Goal: Task Accomplishment & Management: Manage account settings

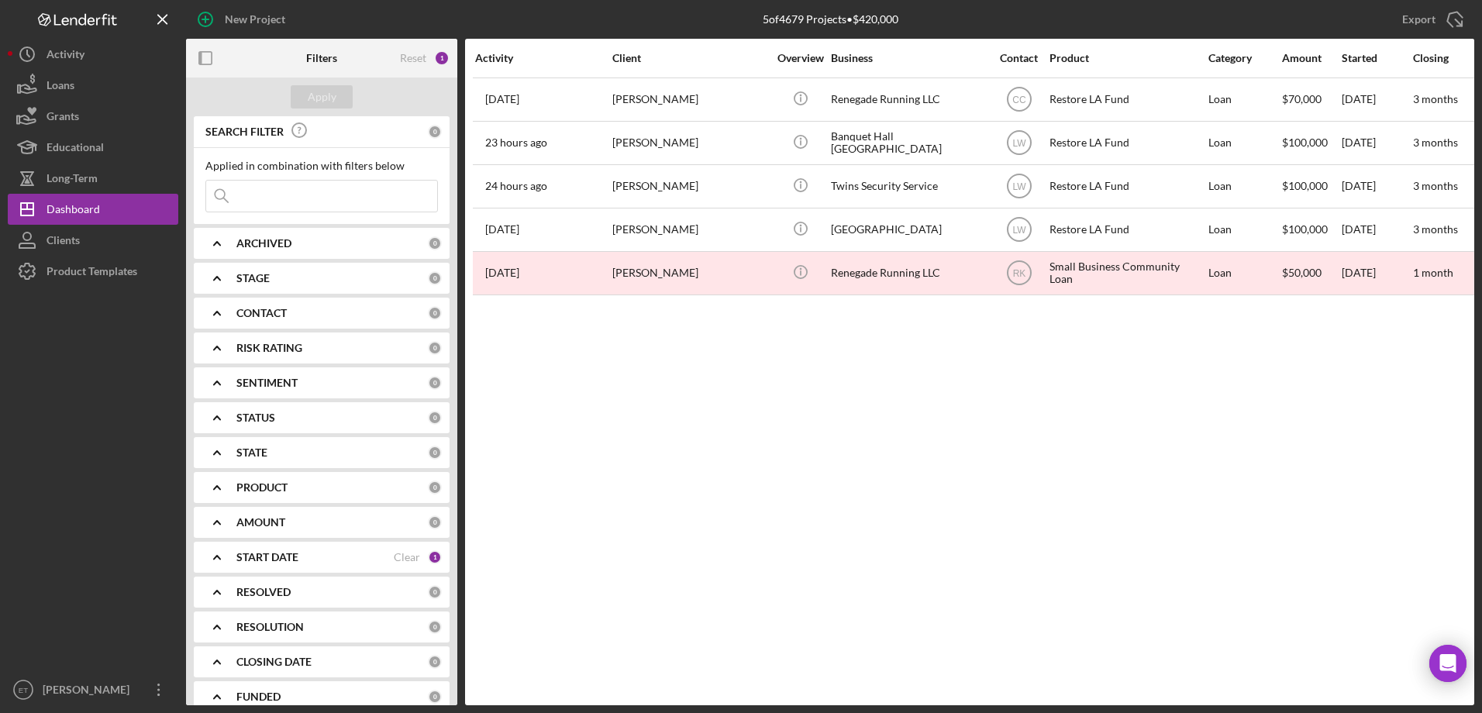
click at [297, 284] on div "STAGE" at bounding box center [331, 278] width 191 height 12
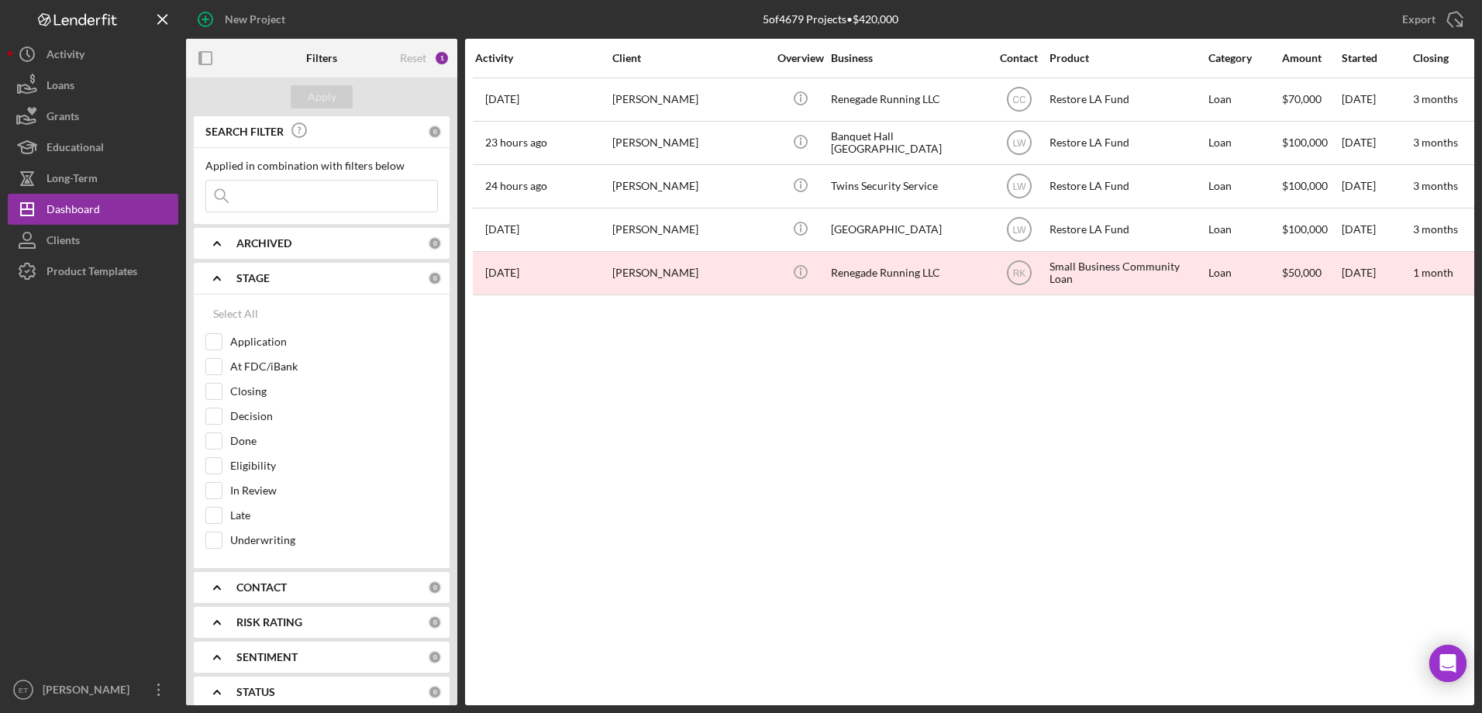
click at [320, 276] on div "STAGE" at bounding box center [331, 278] width 191 height 12
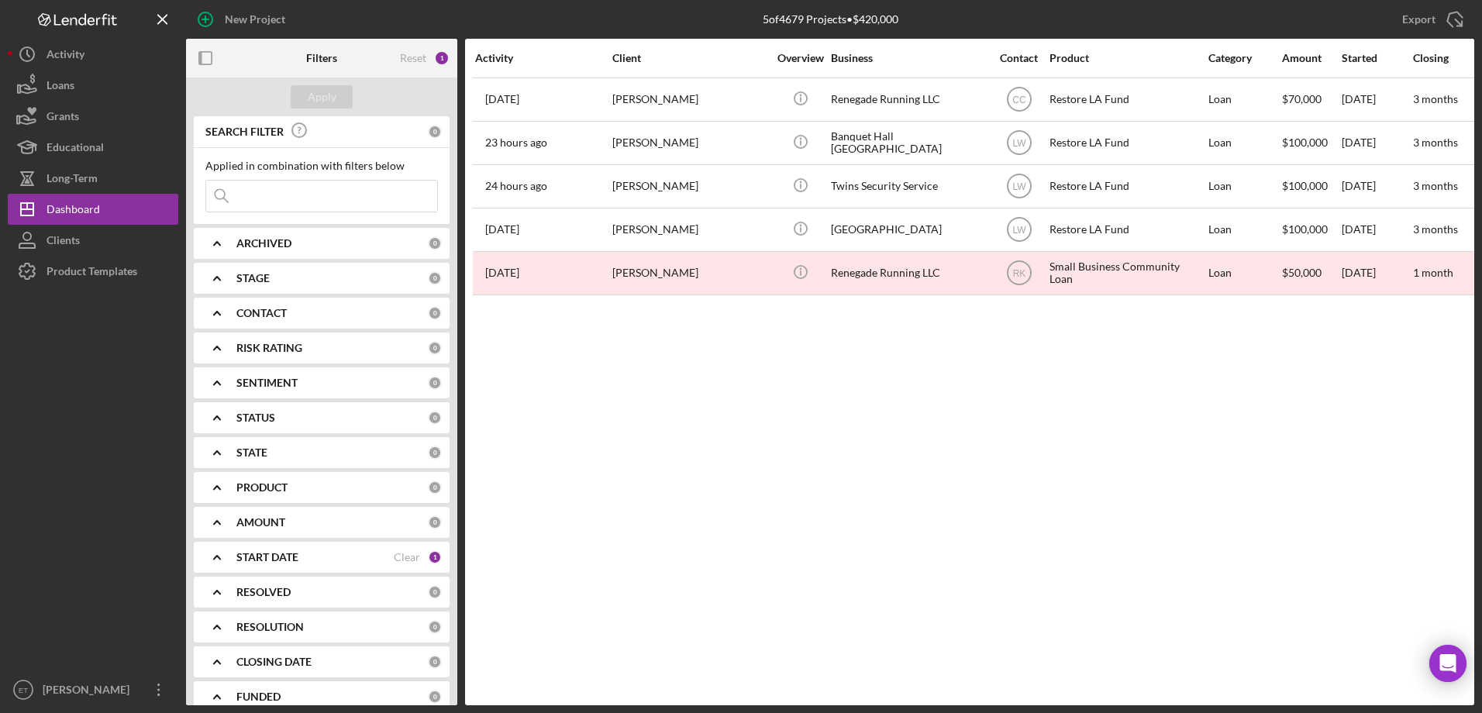
click at [302, 309] on div "CONTACT" at bounding box center [331, 313] width 191 height 12
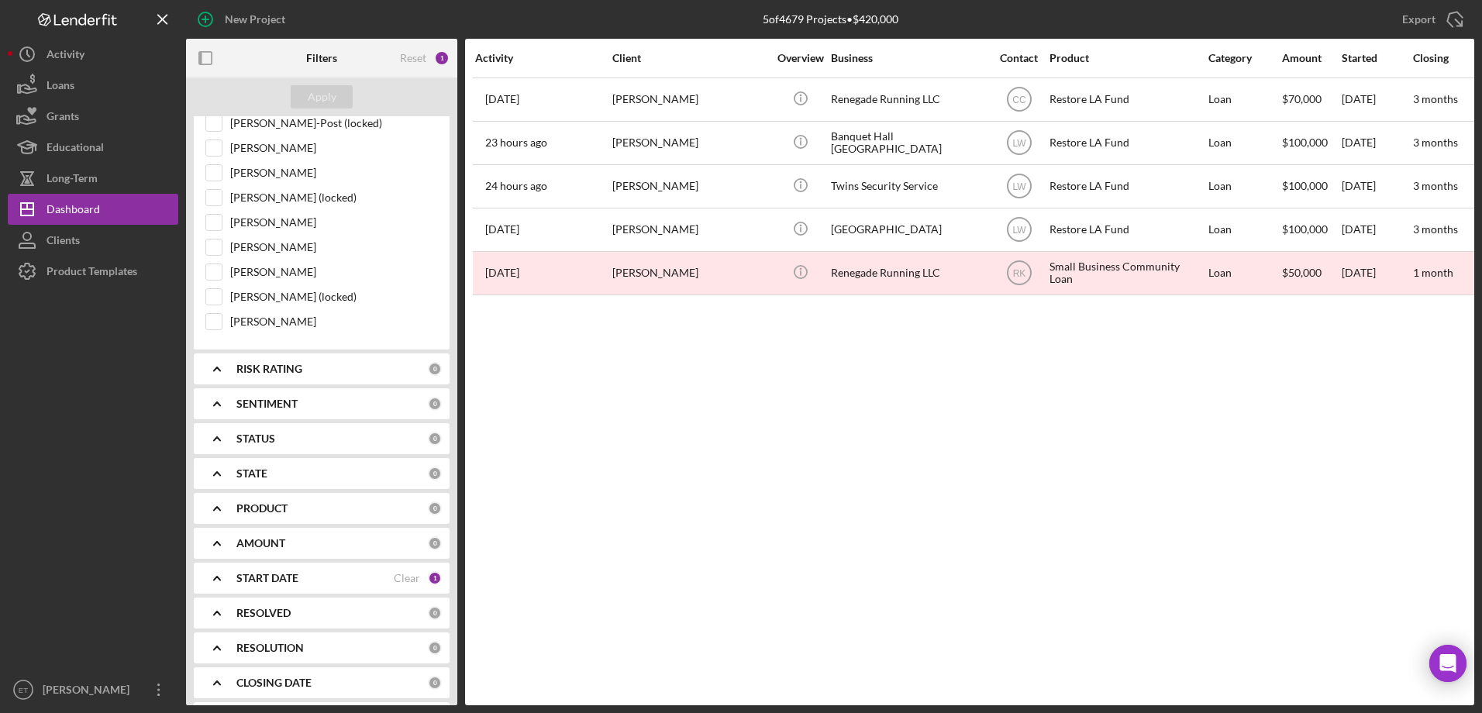
scroll to position [998, 0]
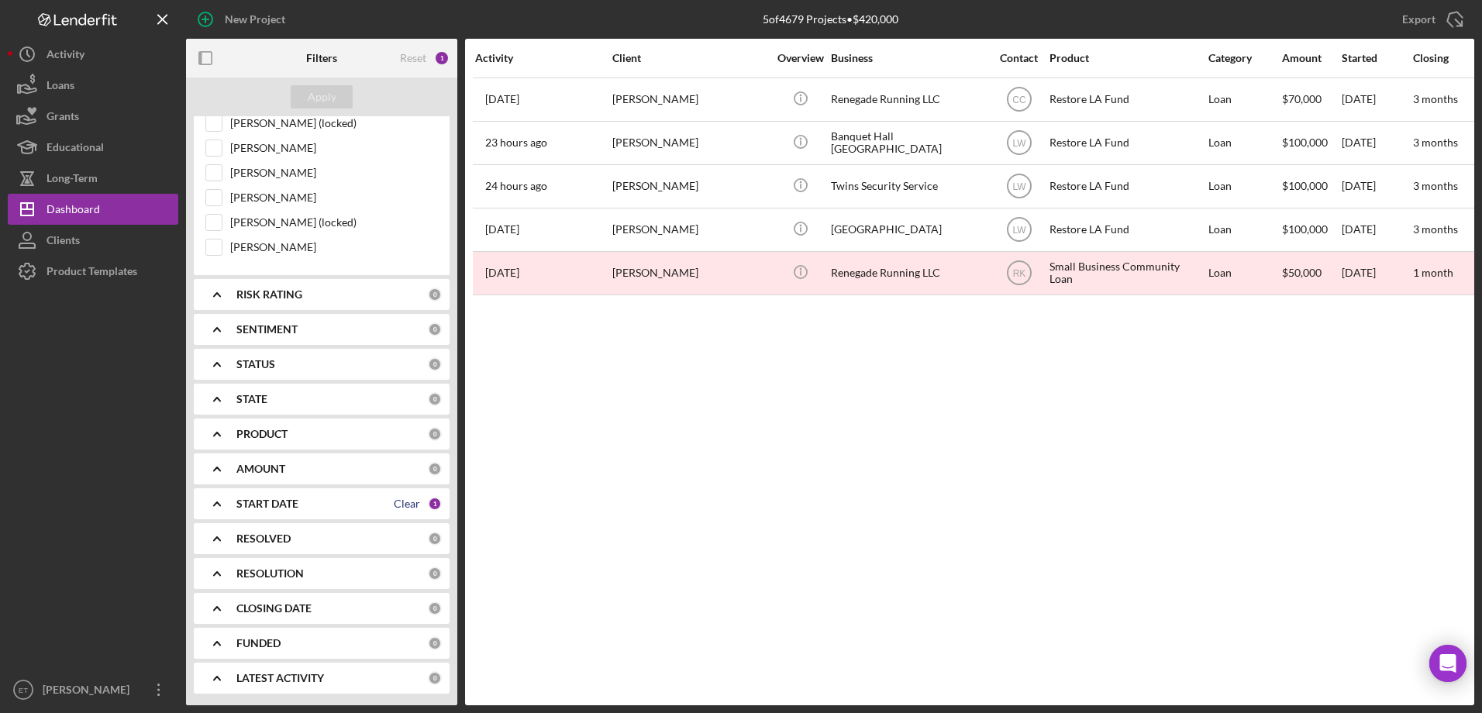
click at [398, 502] on div "Clear" at bounding box center [407, 504] width 26 height 12
click at [320, 98] on div "Apply" at bounding box center [322, 96] width 29 height 23
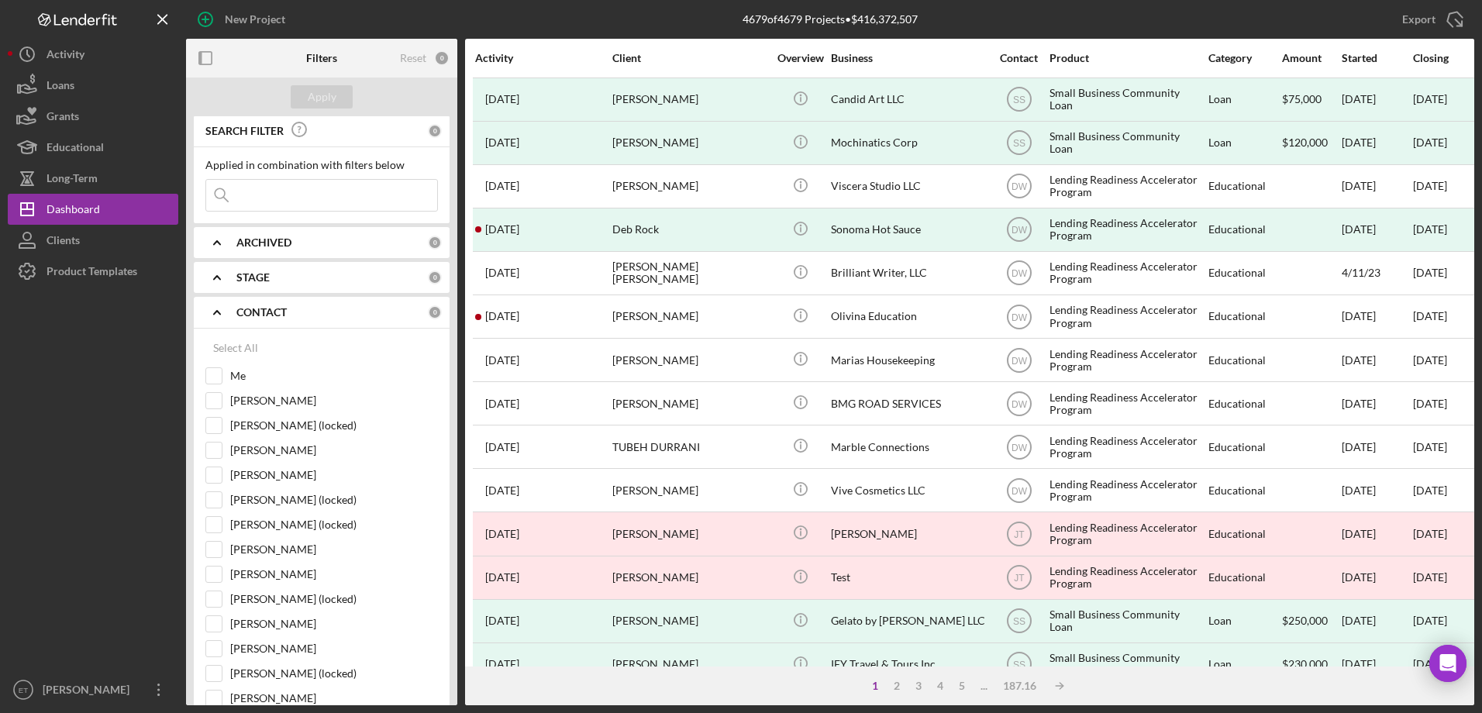
scroll to position [0, 0]
click at [351, 205] on input at bounding box center [321, 196] width 231 height 31
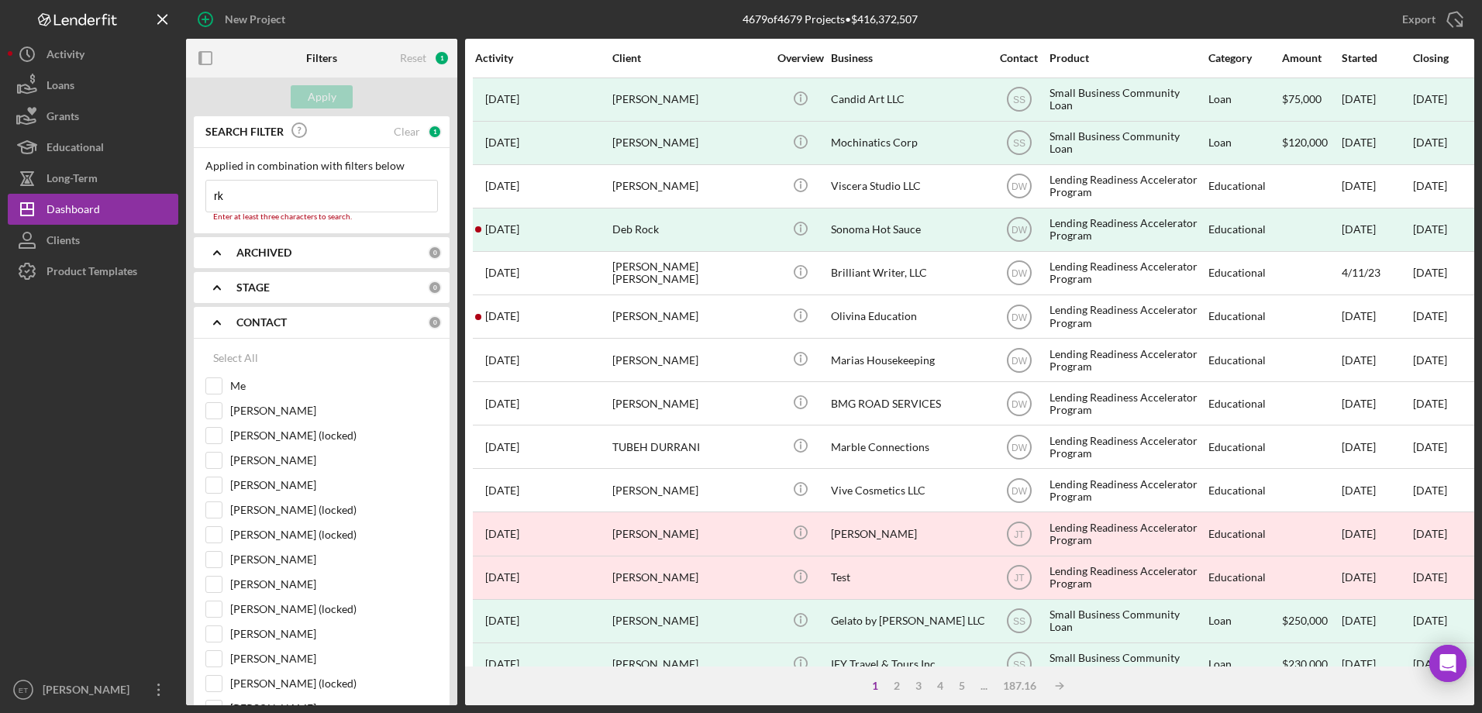
type input "r"
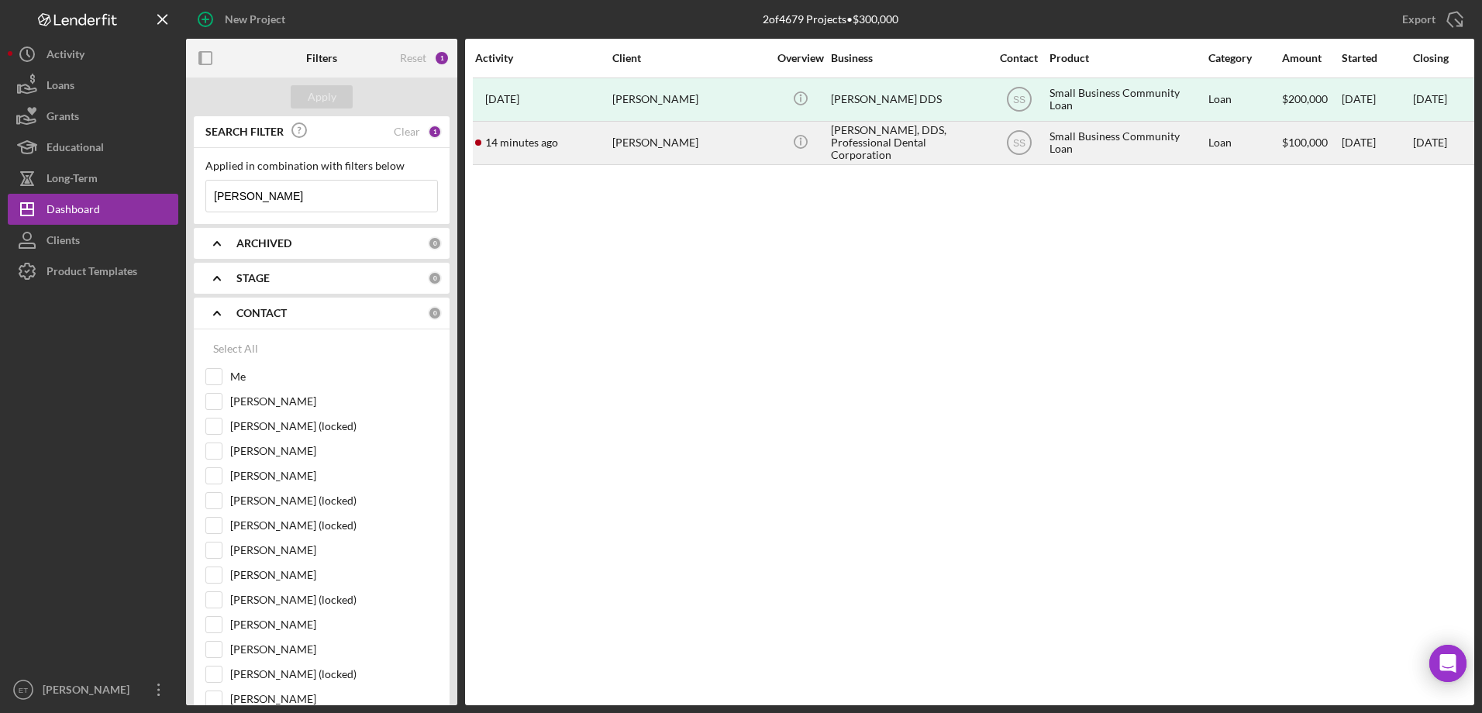
type input "ekaterina"
click at [664, 152] on div "[PERSON_NAME]" at bounding box center [689, 142] width 155 height 41
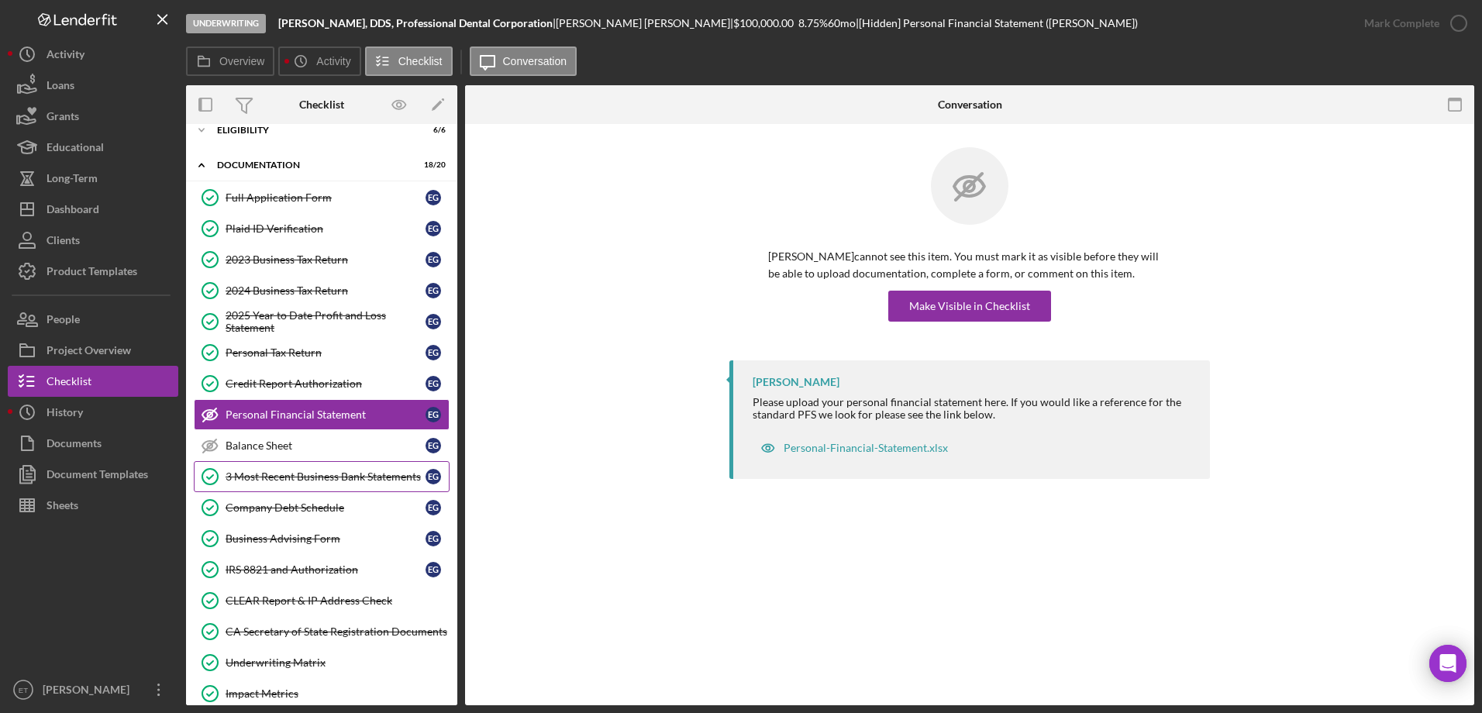
scroll to position [198, 0]
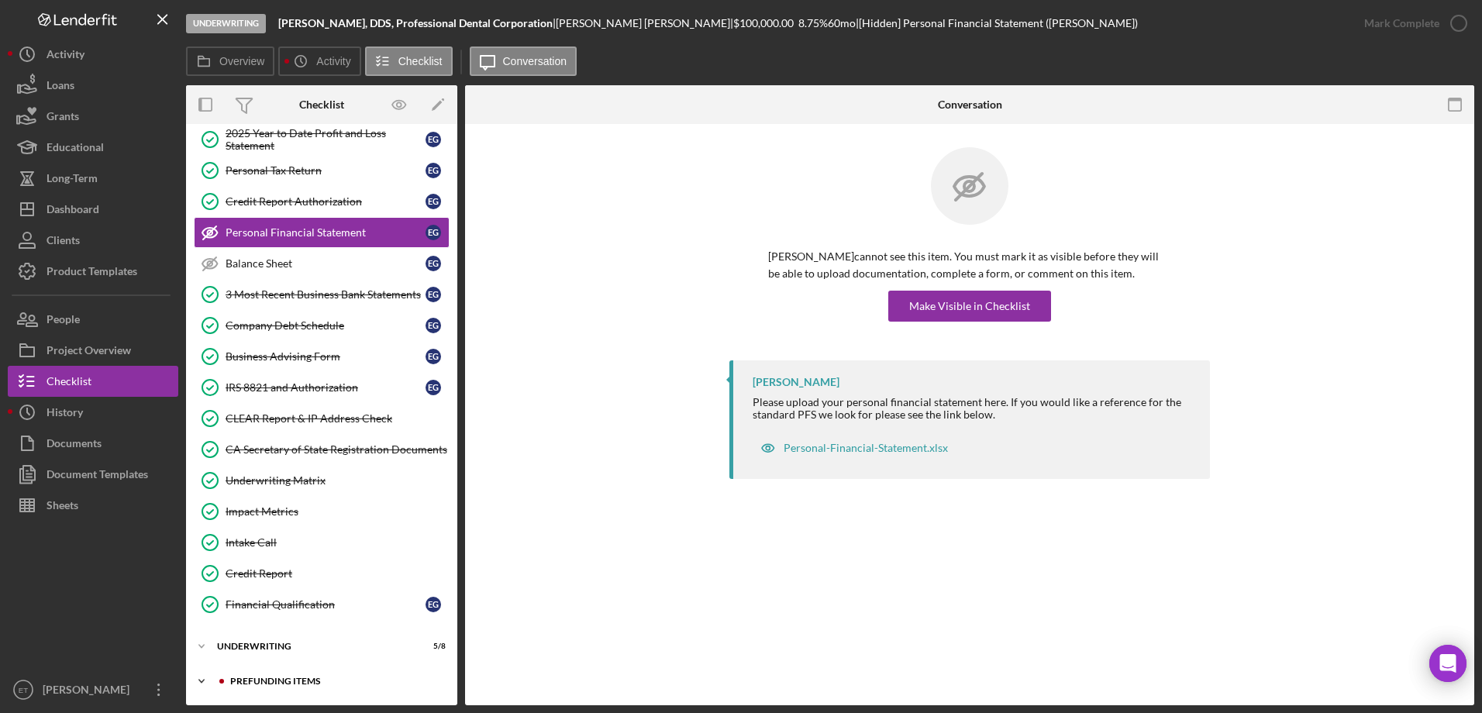
click at [311, 678] on div "Prefunding Items" at bounding box center [334, 681] width 208 height 9
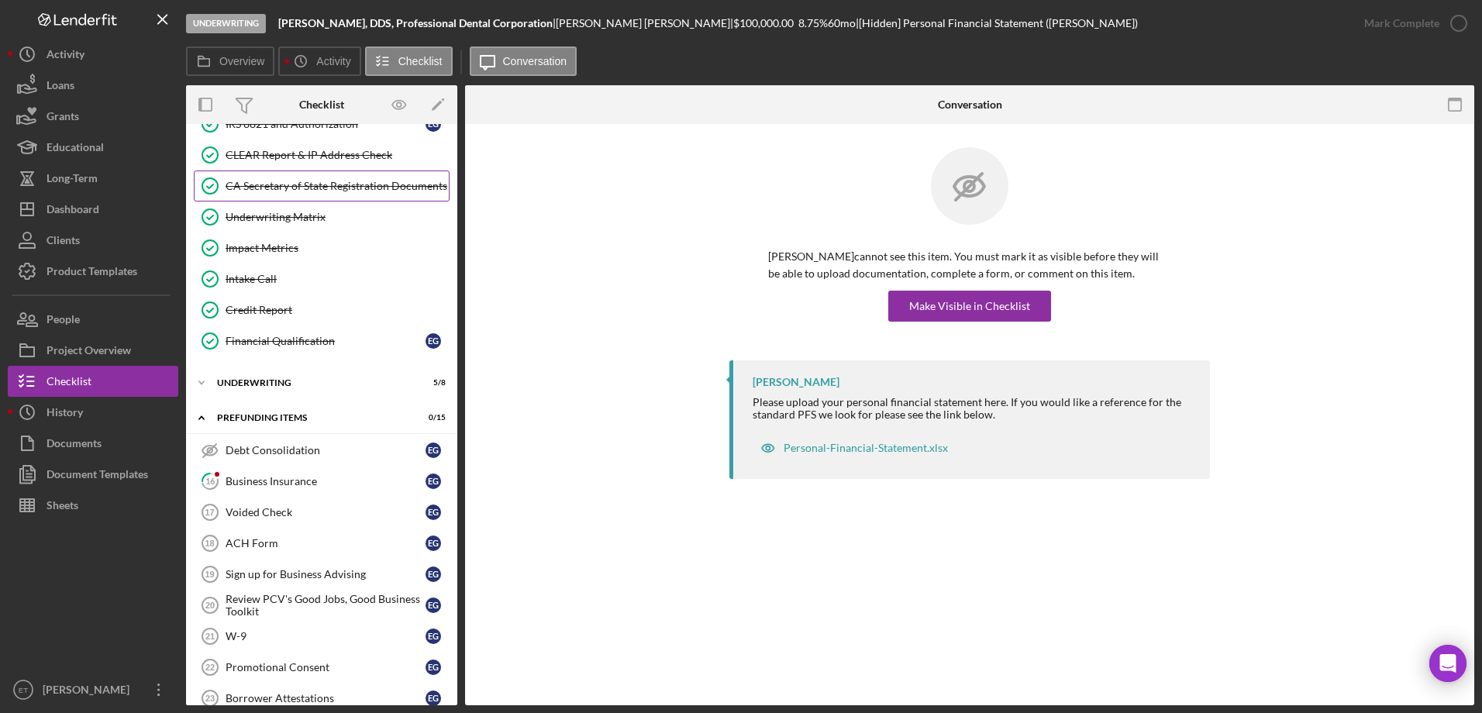
scroll to position [664, 0]
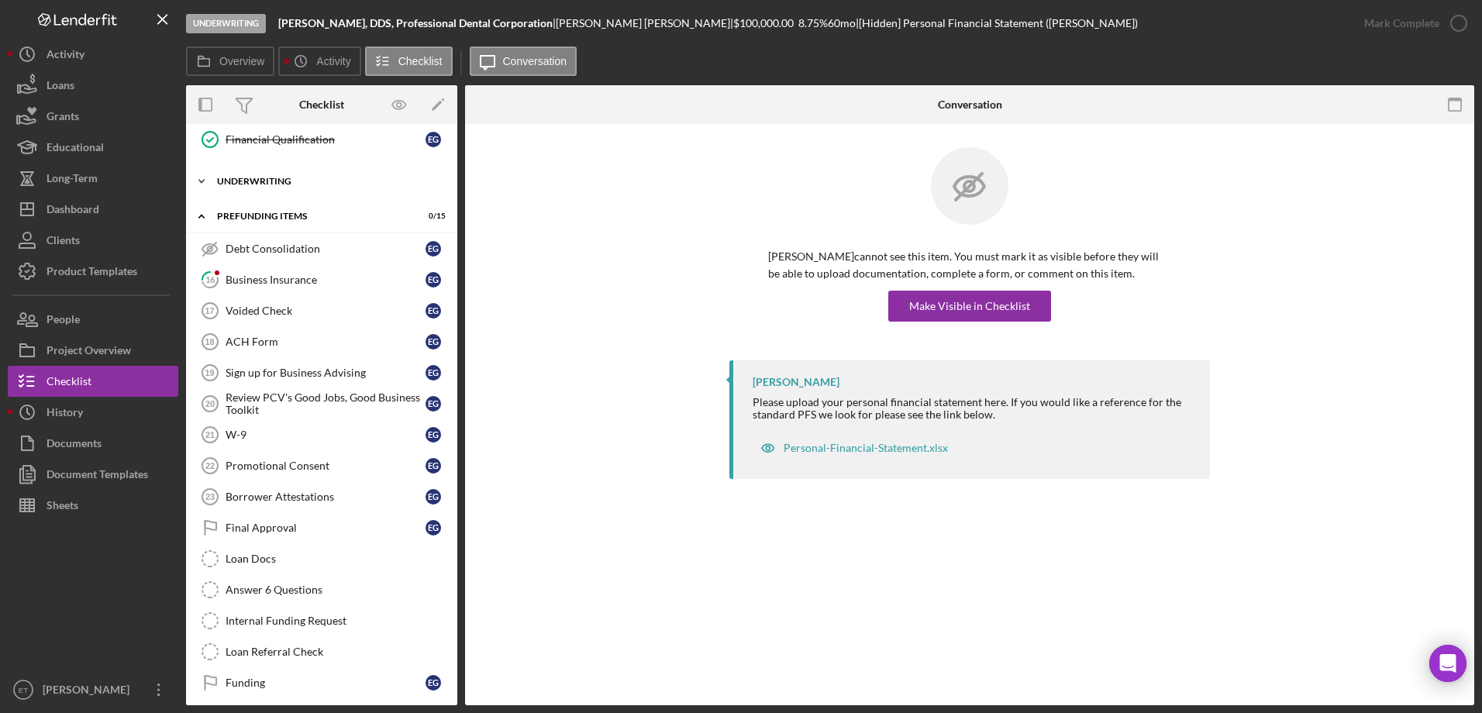
click at [261, 174] on div "Icon/Expander Underwriting 5 / 8" at bounding box center [321, 181] width 271 height 31
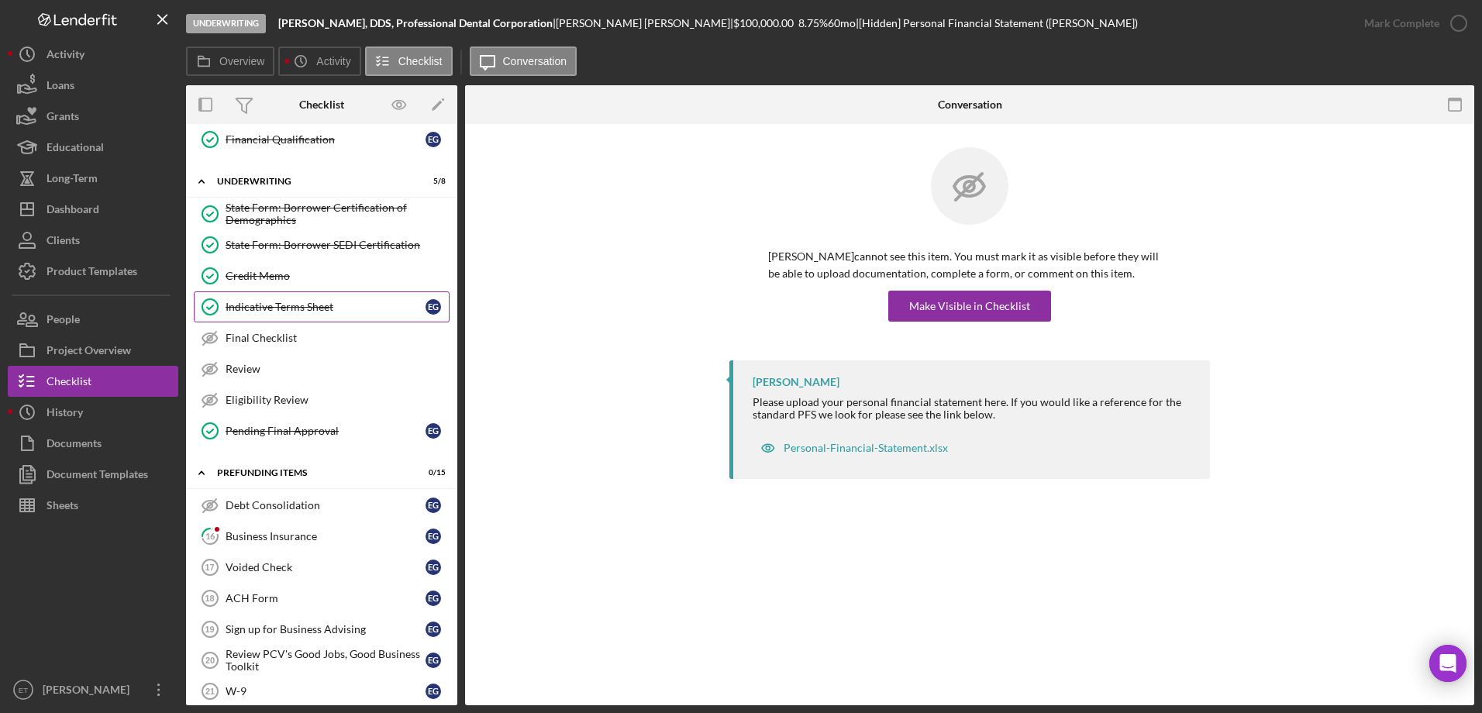
click at [289, 302] on div "Indicative Terms Sheet" at bounding box center [326, 307] width 200 height 12
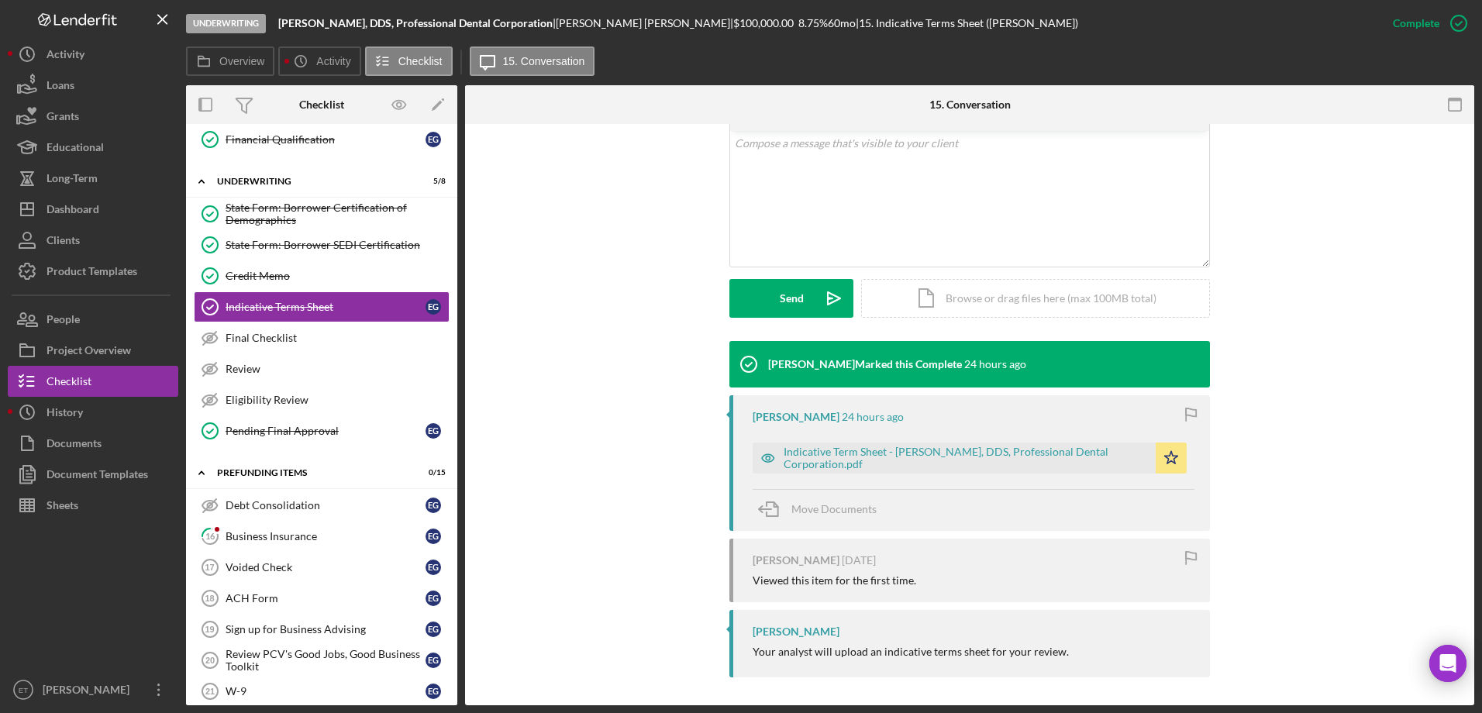
scroll to position [303, 0]
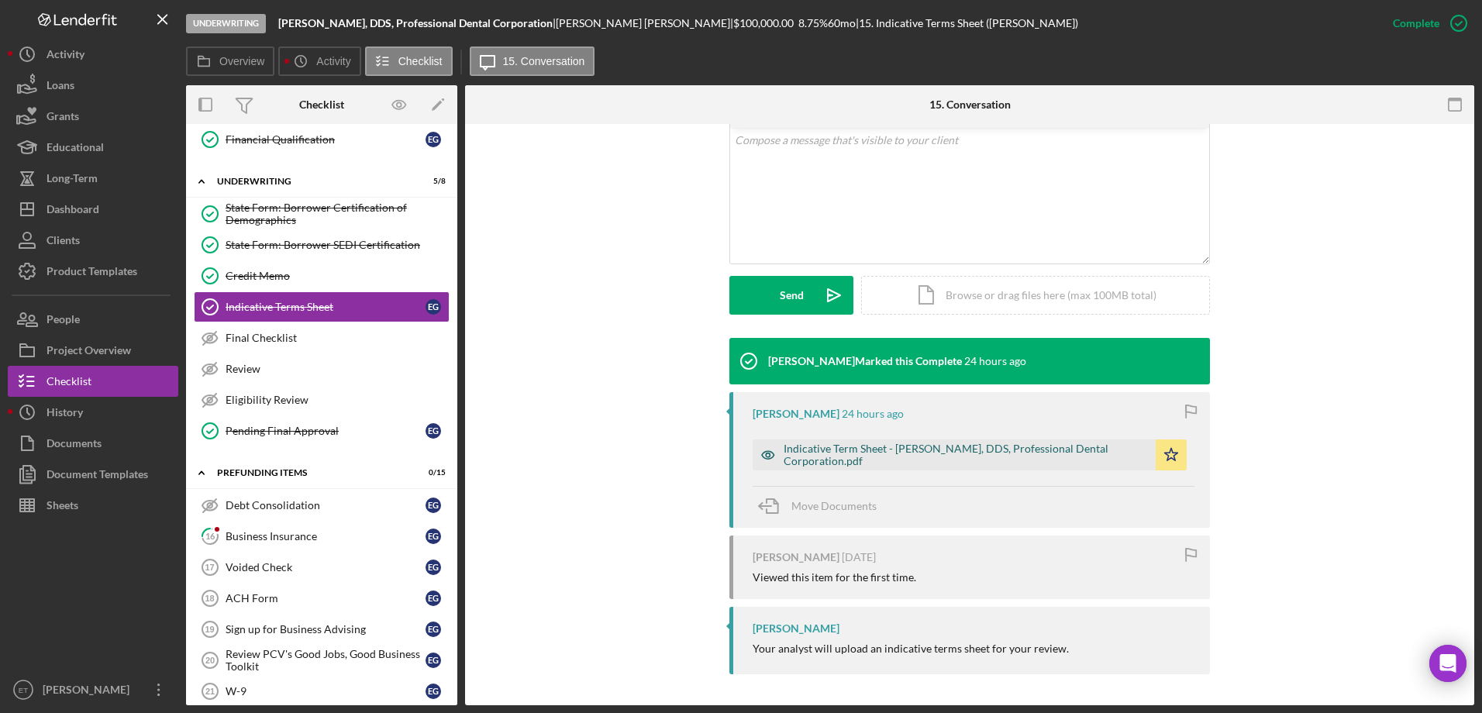
click at [841, 447] on div "Indicative Term Sheet - [PERSON_NAME], DDS, Professional Dental Corporation.pdf" at bounding box center [966, 455] width 364 height 25
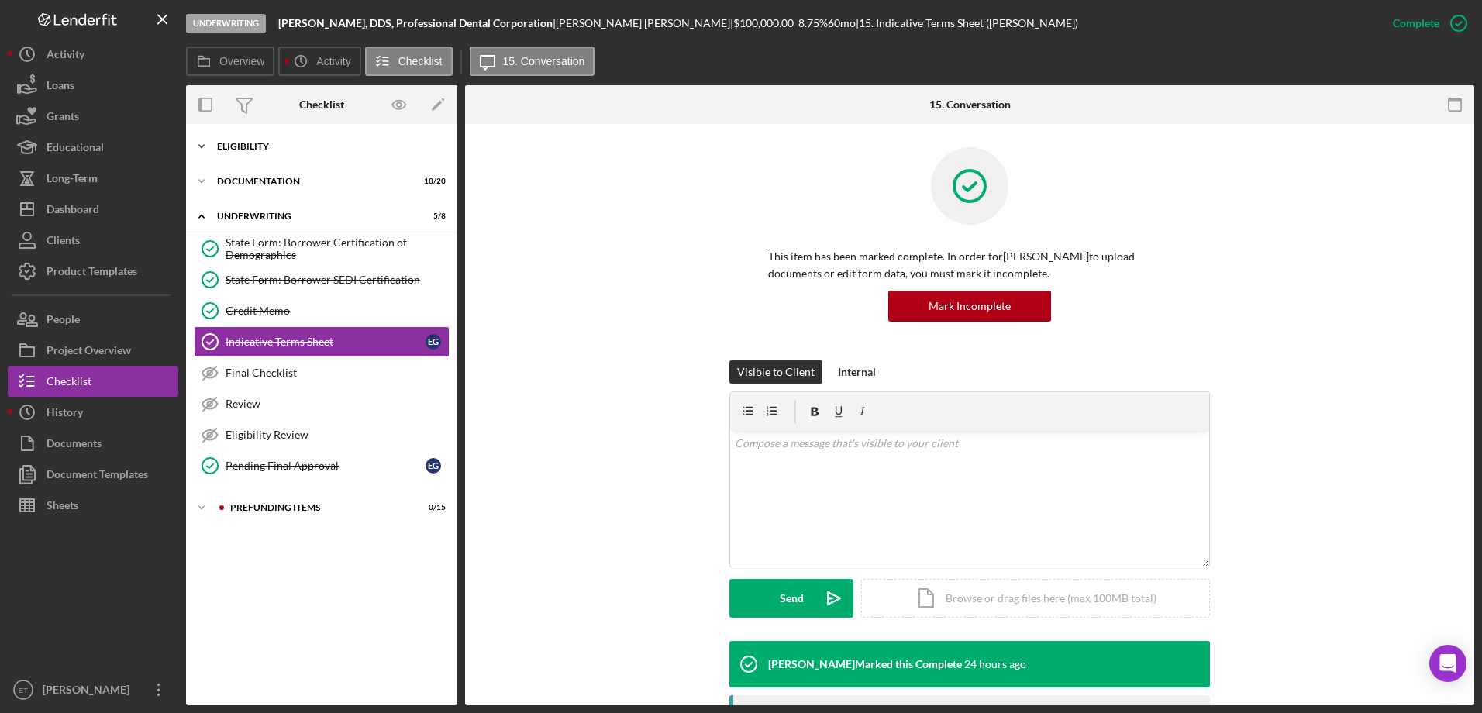
click at [250, 150] on div "Eligibility" at bounding box center [327, 146] width 221 height 9
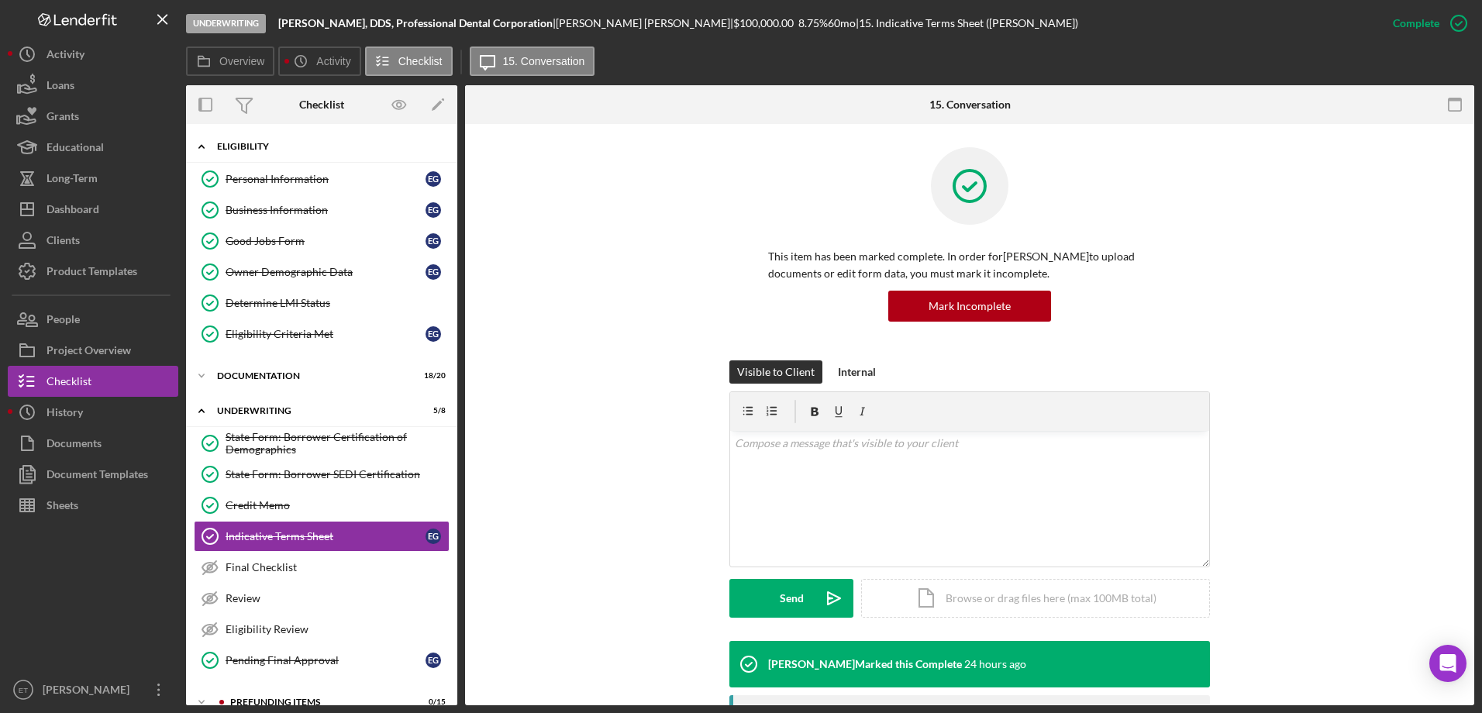
click at [257, 186] on link "Personal Information Personal Information E G" at bounding box center [322, 179] width 256 height 31
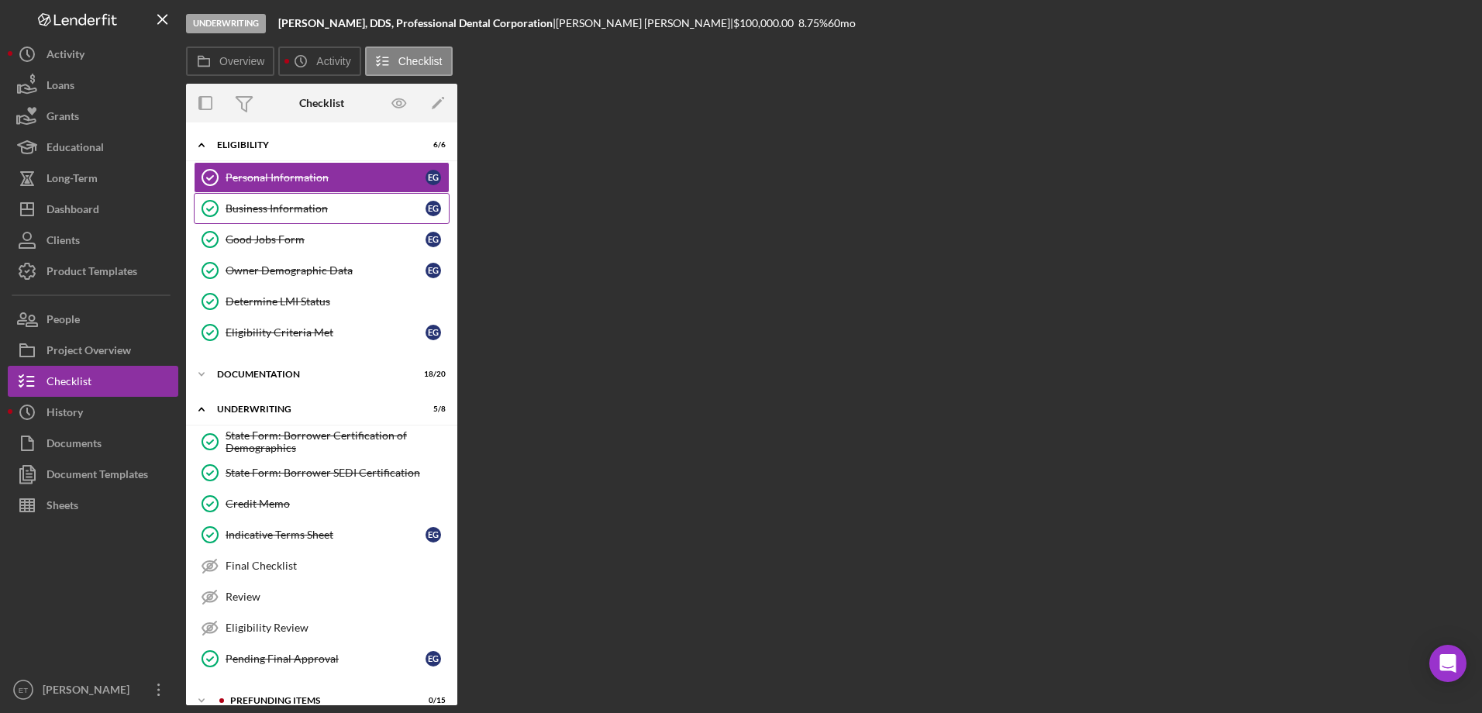
click at [269, 215] on div "Business Information" at bounding box center [326, 208] width 200 height 12
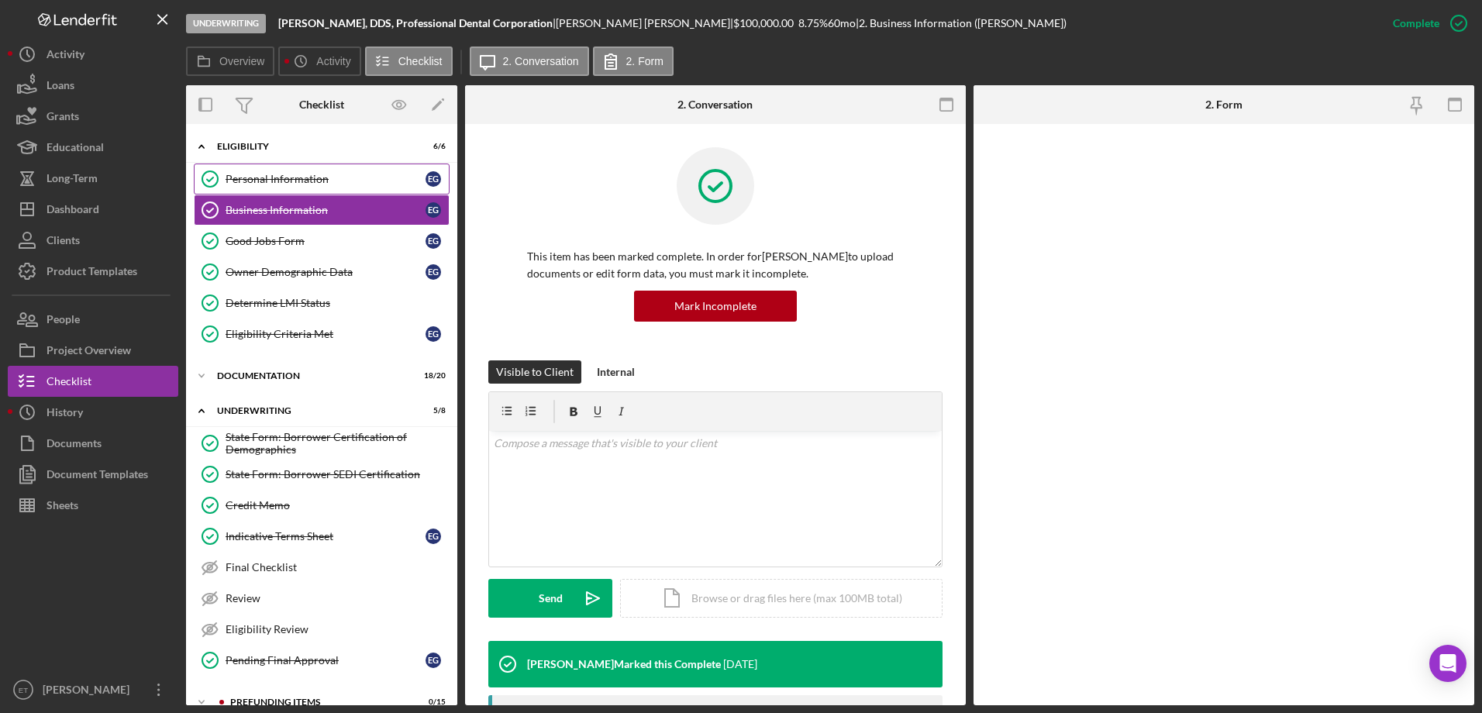
click at [289, 188] on link "Personal Information Personal Information E G" at bounding box center [322, 179] width 256 height 31
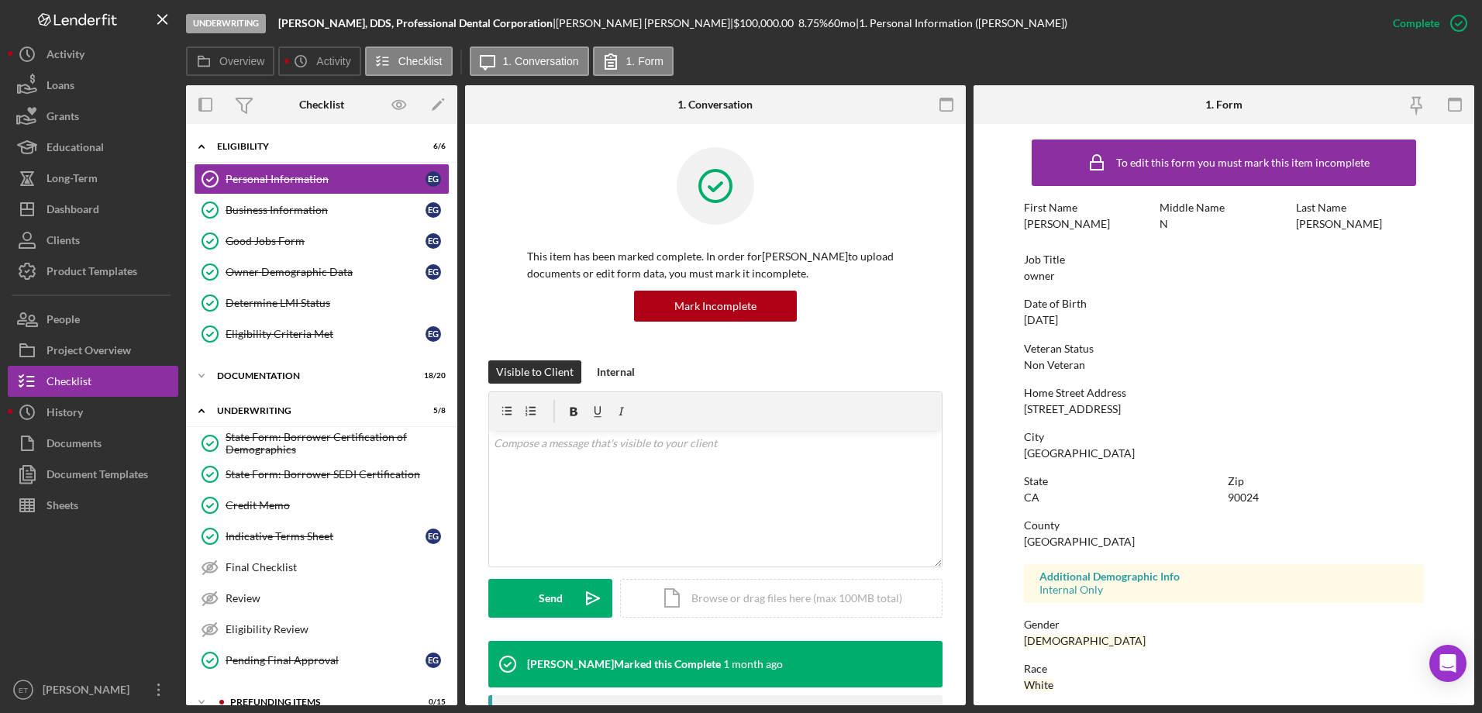
click at [1083, 413] on div "10724 wilshire blvd 702" at bounding box center [1072, 409] width 97 height 12
copy div "10724 wilshire blvd 702"
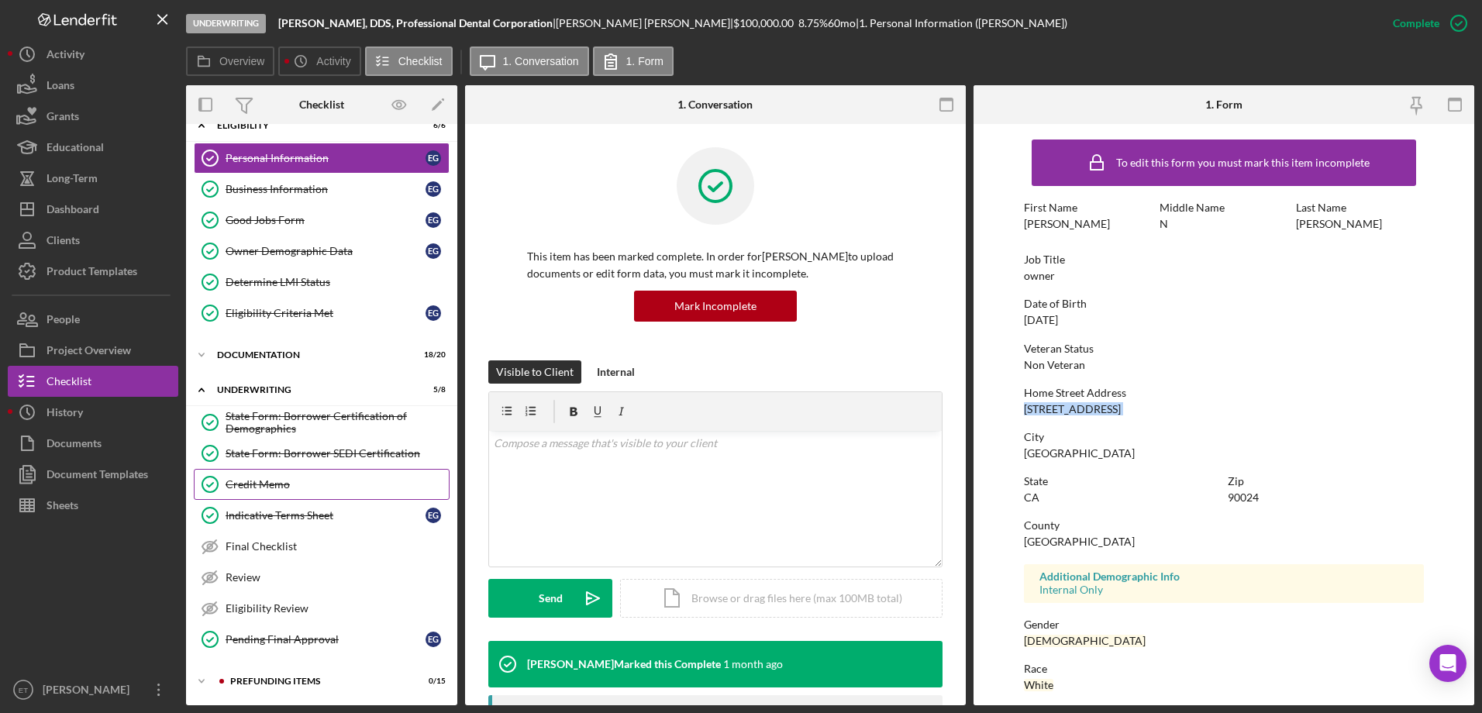
click at [333, 480] on div "Credit Memo" at bounding box center [337, 484] width 223 height 12
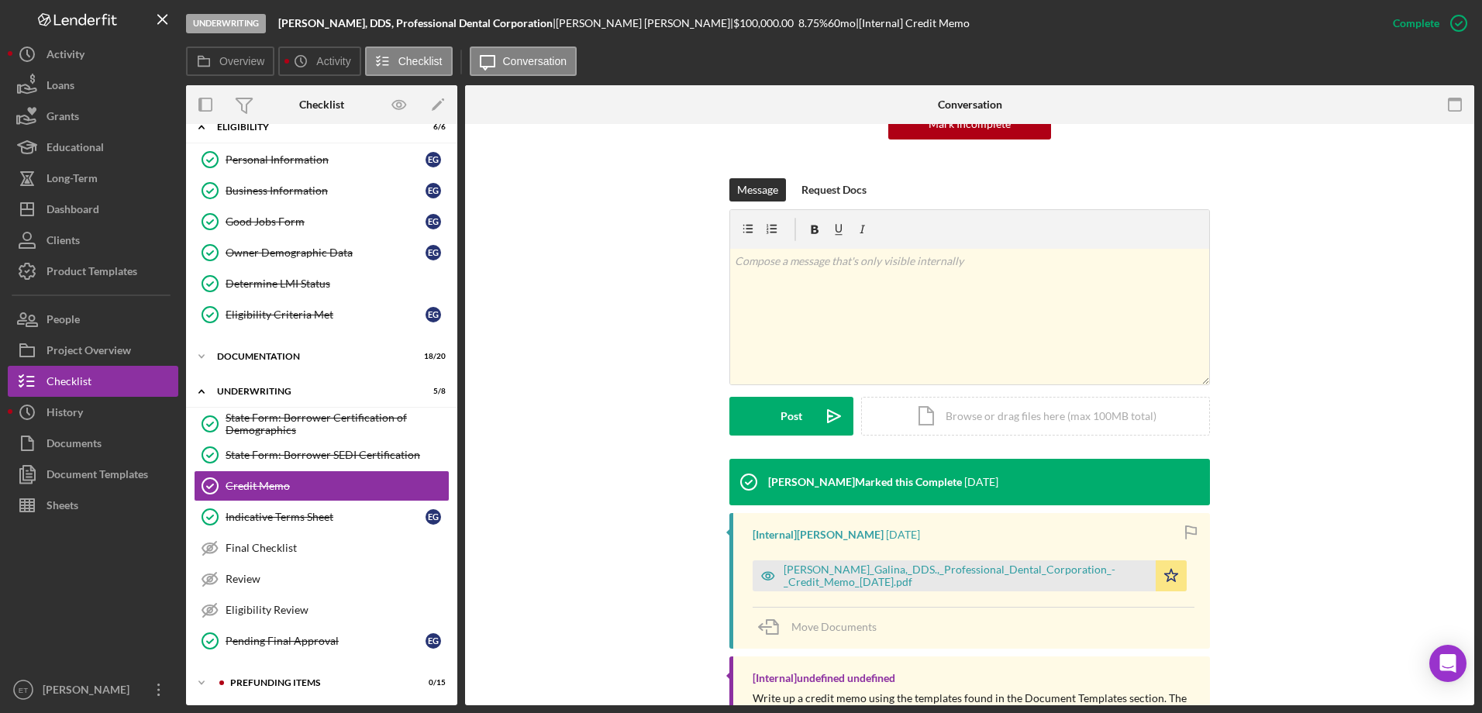
scroll to position [233, 0]
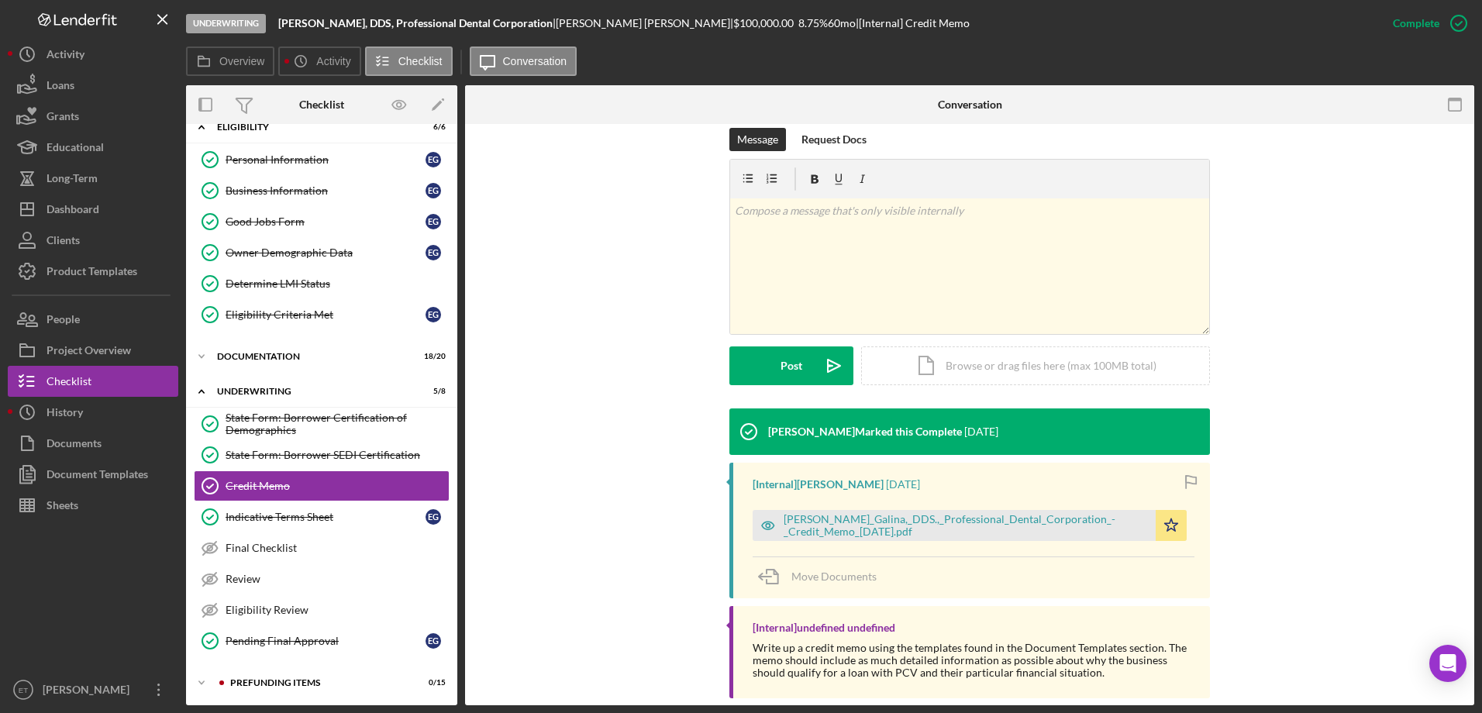
click at [1325, 444] on div "Raymond Ko Marked this Complete 7 days ago [Internal] Raymond Ko 7 days ago Eka…" at bounding box center [969, 558] width 963 height 298
drag, startPoint x: 287, startPoint y: 429, endPoint x: 326, endPoint y: 485, distance: 68.0
click at [287, 429] on div "State Form: Borrower Certification of Demographics" at bounding box center [337, 424] width 223 height 25
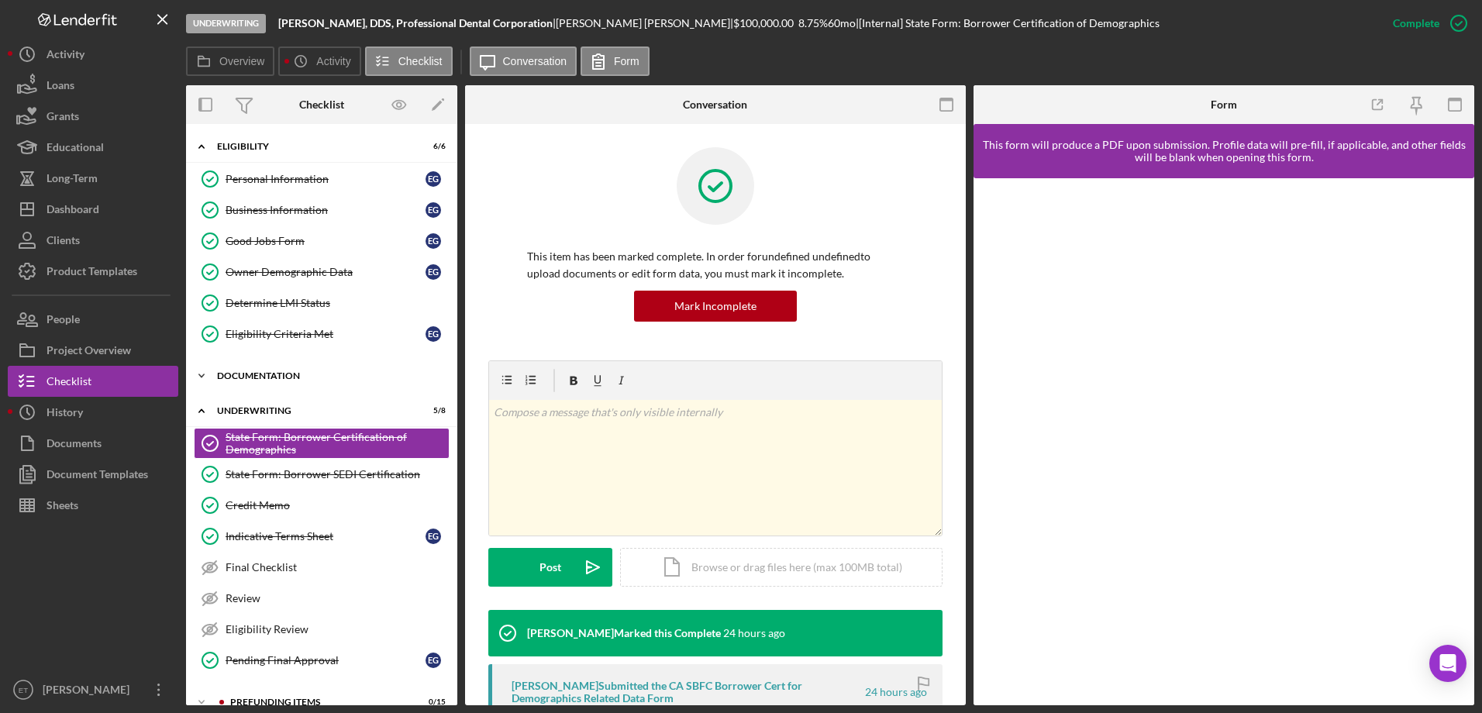
click at [253, 374] on div "Documentation" at bounding box center [327, 375] width 221 height 9
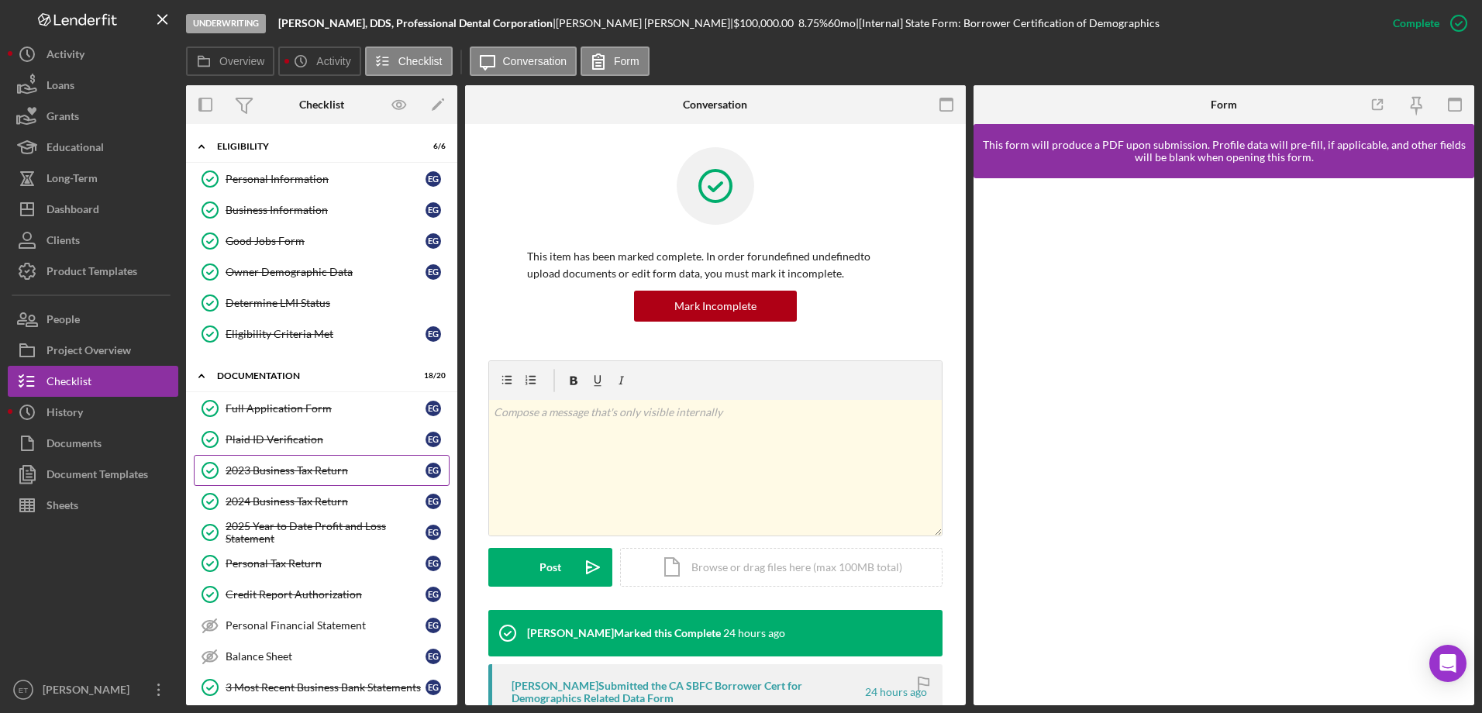
click at [319, 468] on div "2023 Business Tax Return" at bounding box center [326, 470] width 200 height 12
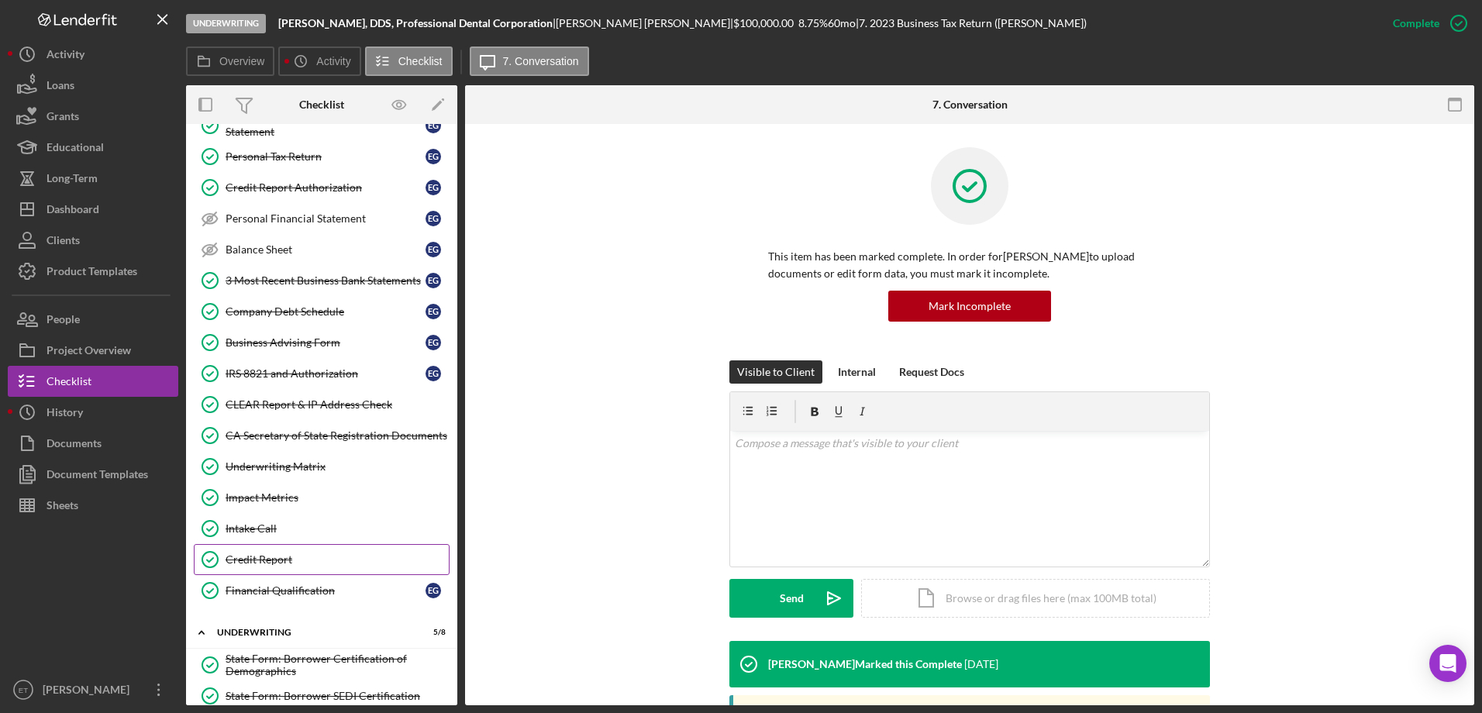
scroll to position [417, 0]
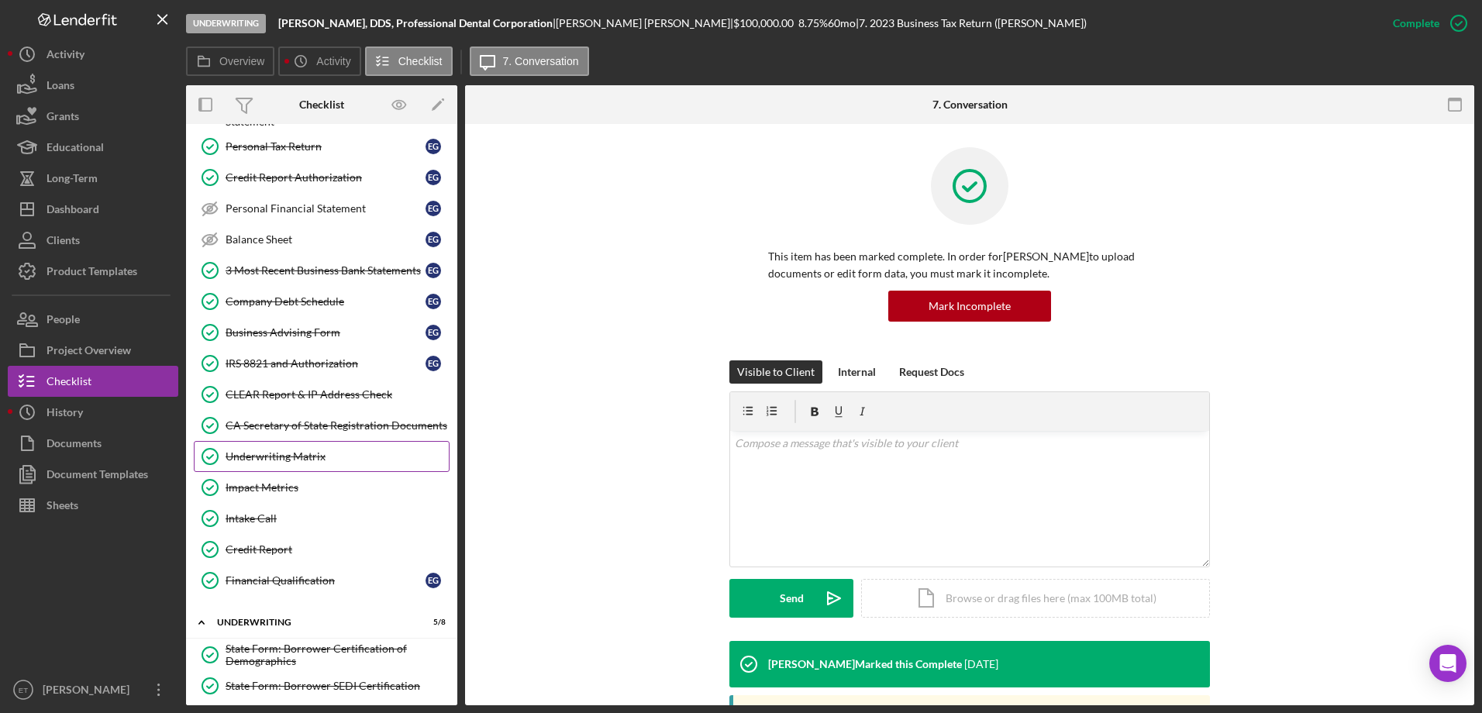
drag, startPoint x: 346, startPoint y: 434, endPoint x: 353, endPoint y: 453, distance: 19.9
click at [346, 432] on div "CA Secretary of State Registration Documents" at bounding box center [337, 425] width 223 height 12
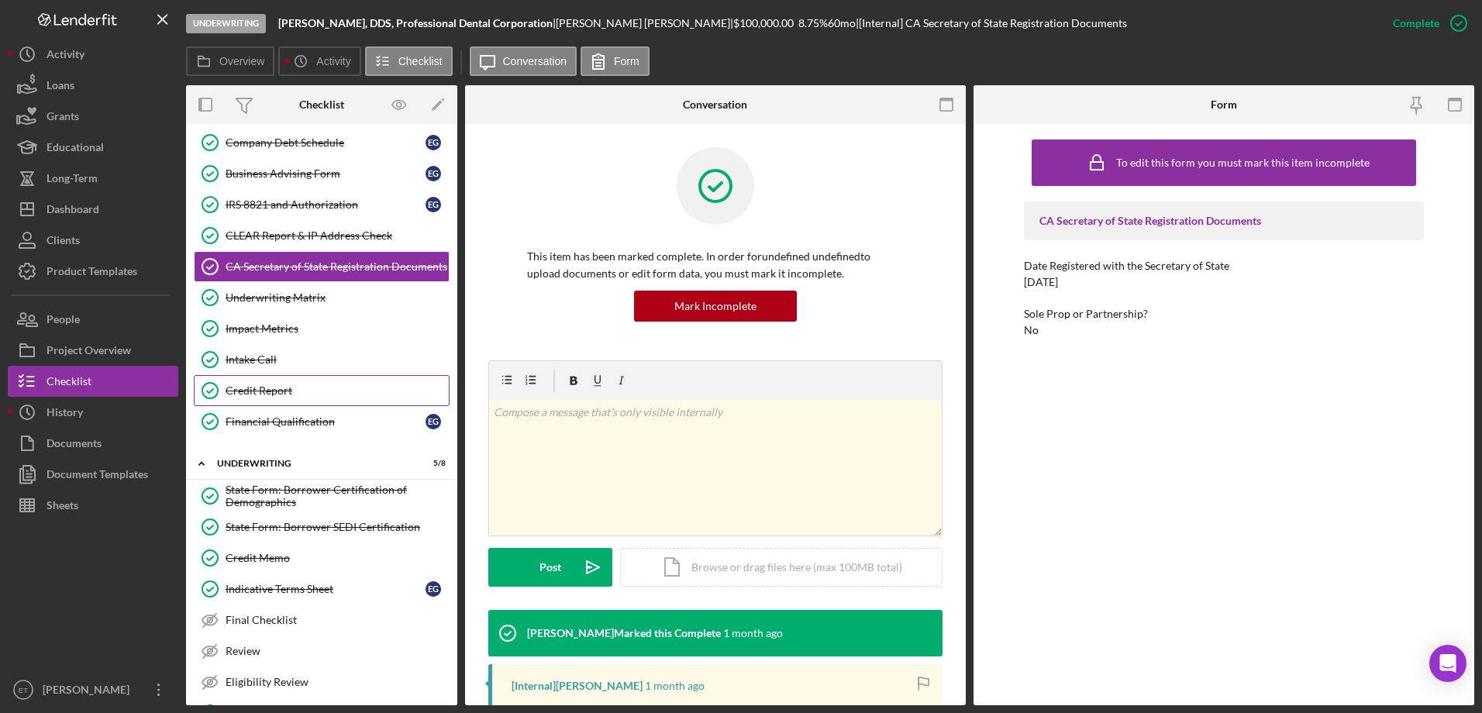
scroll to position [648, 0]
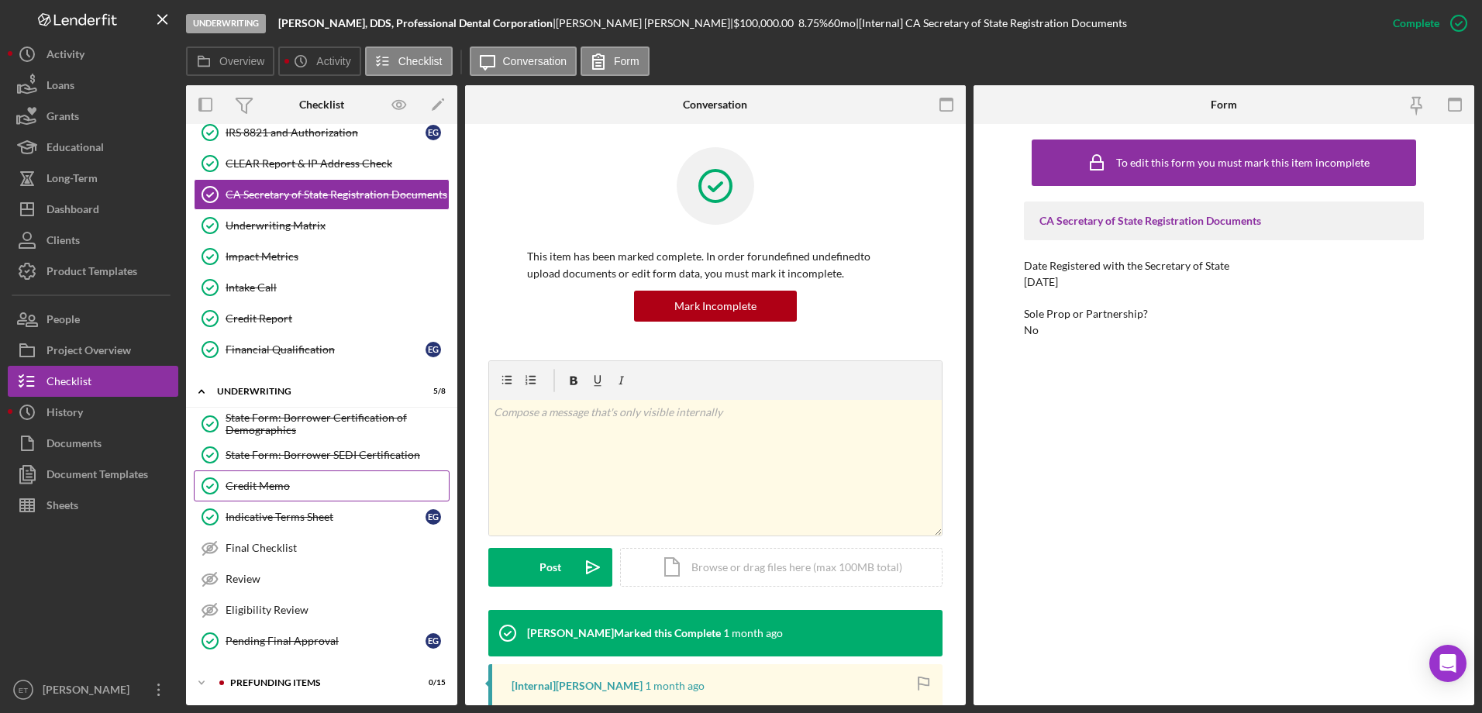
click at [309, 488] on div "Credit Memo" at bounding box center [337, 486] width 223 height 12
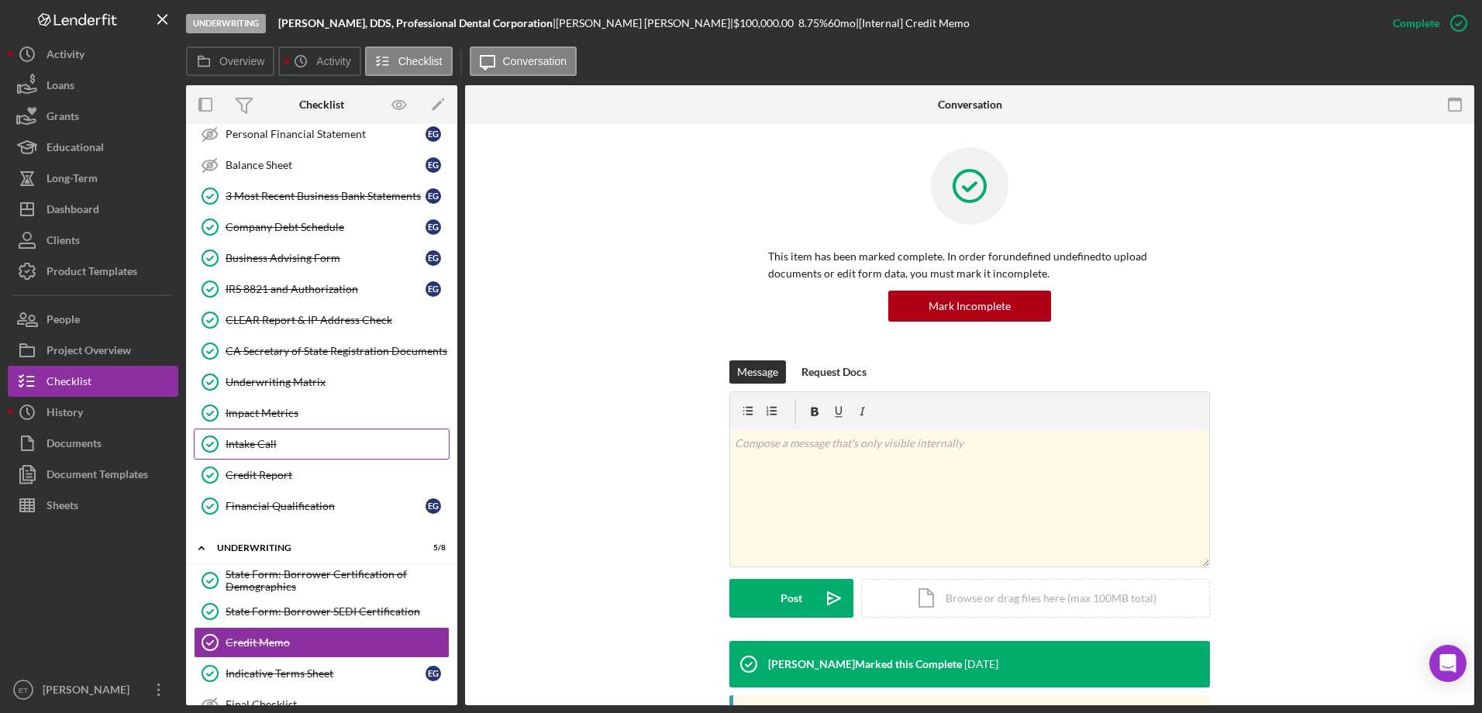
scroll to position [262, 0]
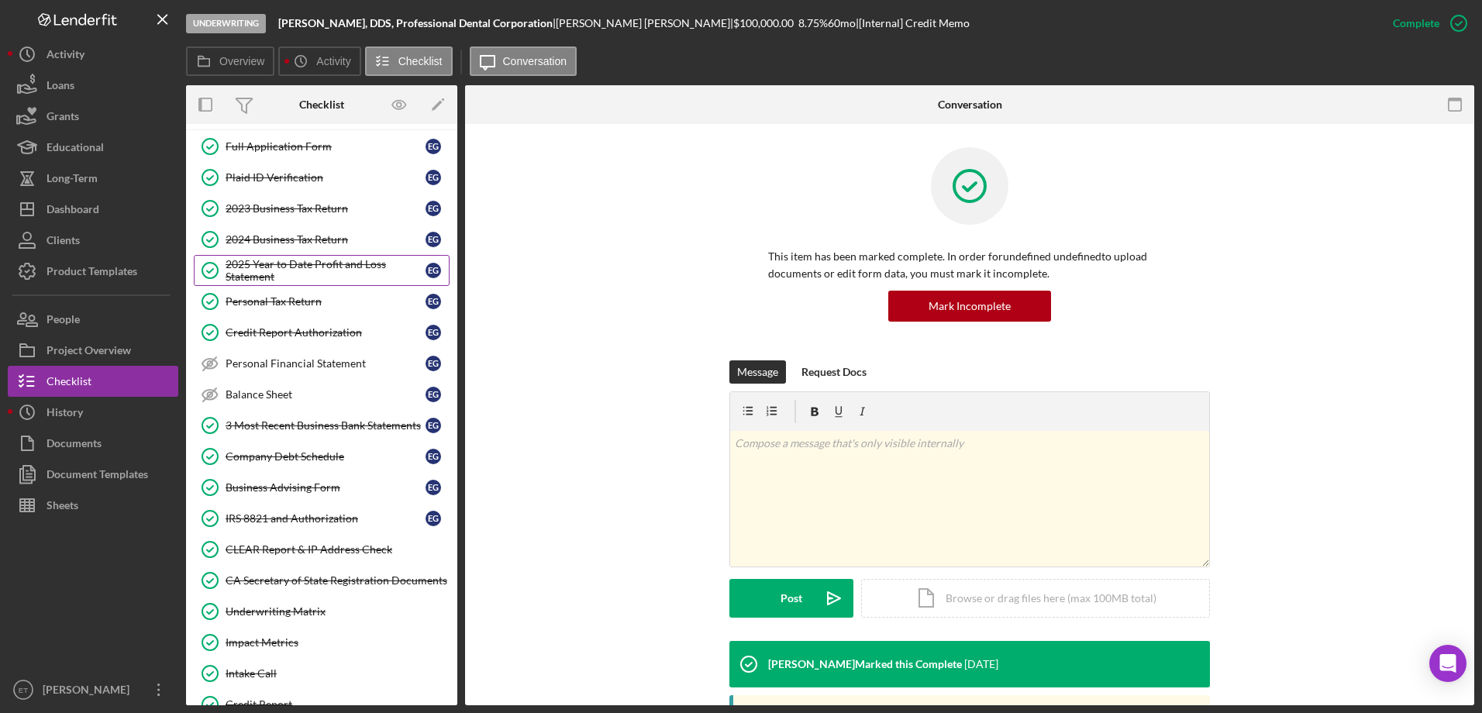
click at [321, 267] on div "2025 Year to Date Profit and Loss Statement" at bounding box center [326, 270] width 200 height 25
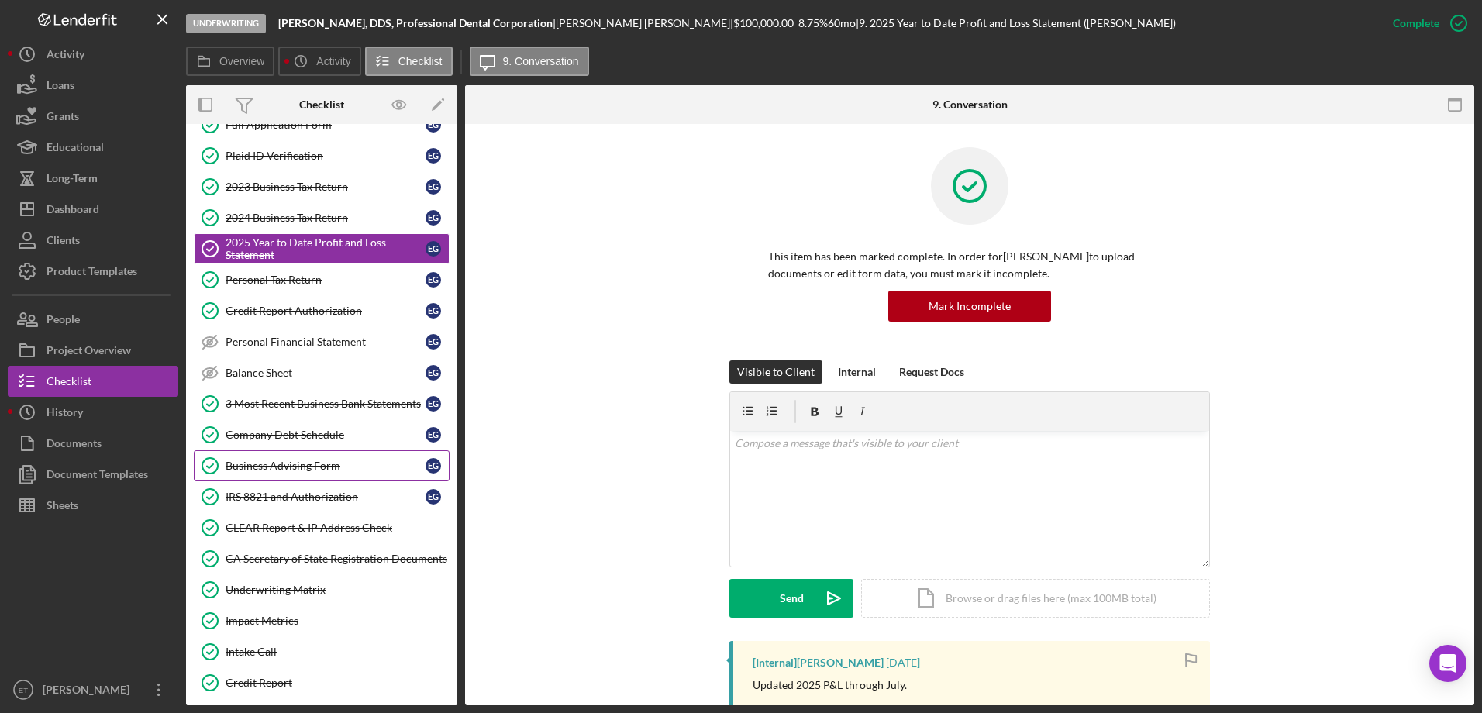
scroll to position [340, 0]
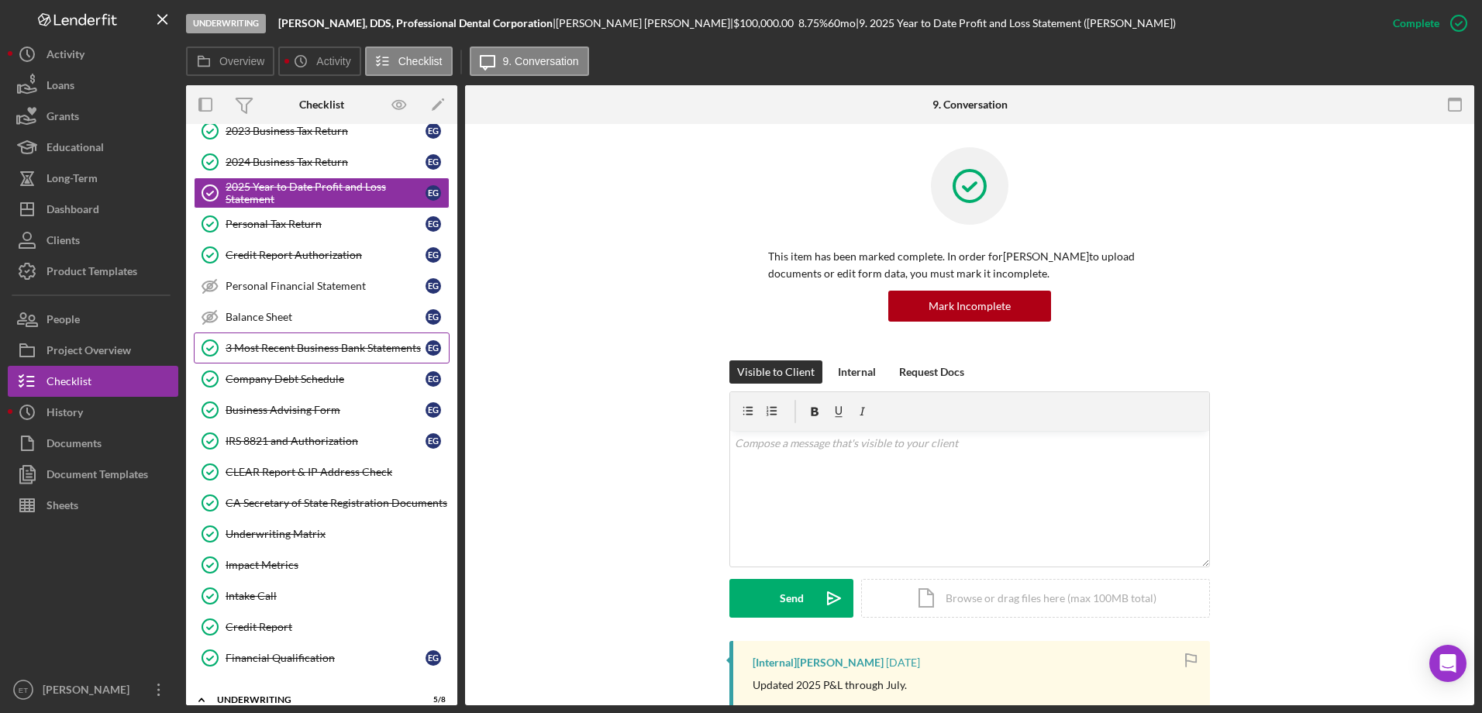
click at [321, 349] on div "3 Most Recent Business Bank Statements" at bounding box center [326, 348] width 200 height 12
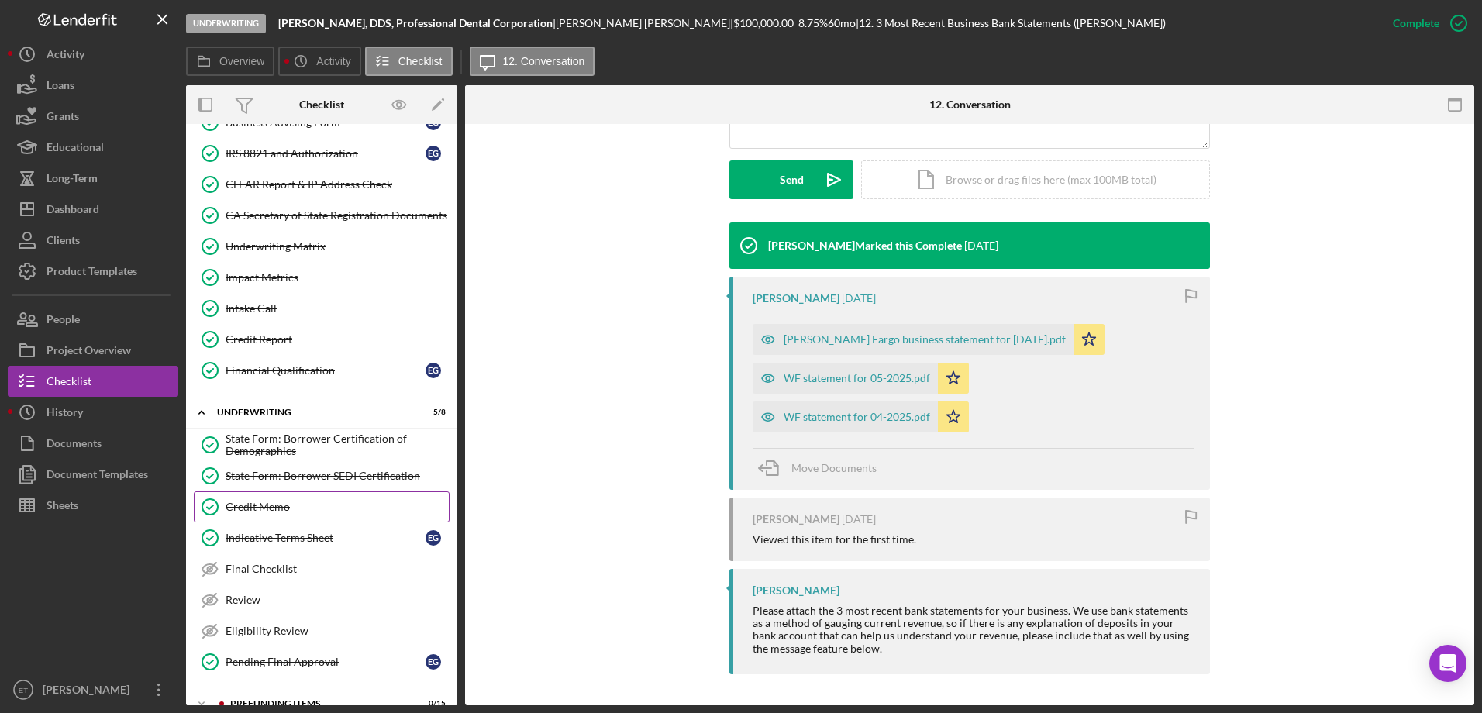
scroll to position [650, 0]
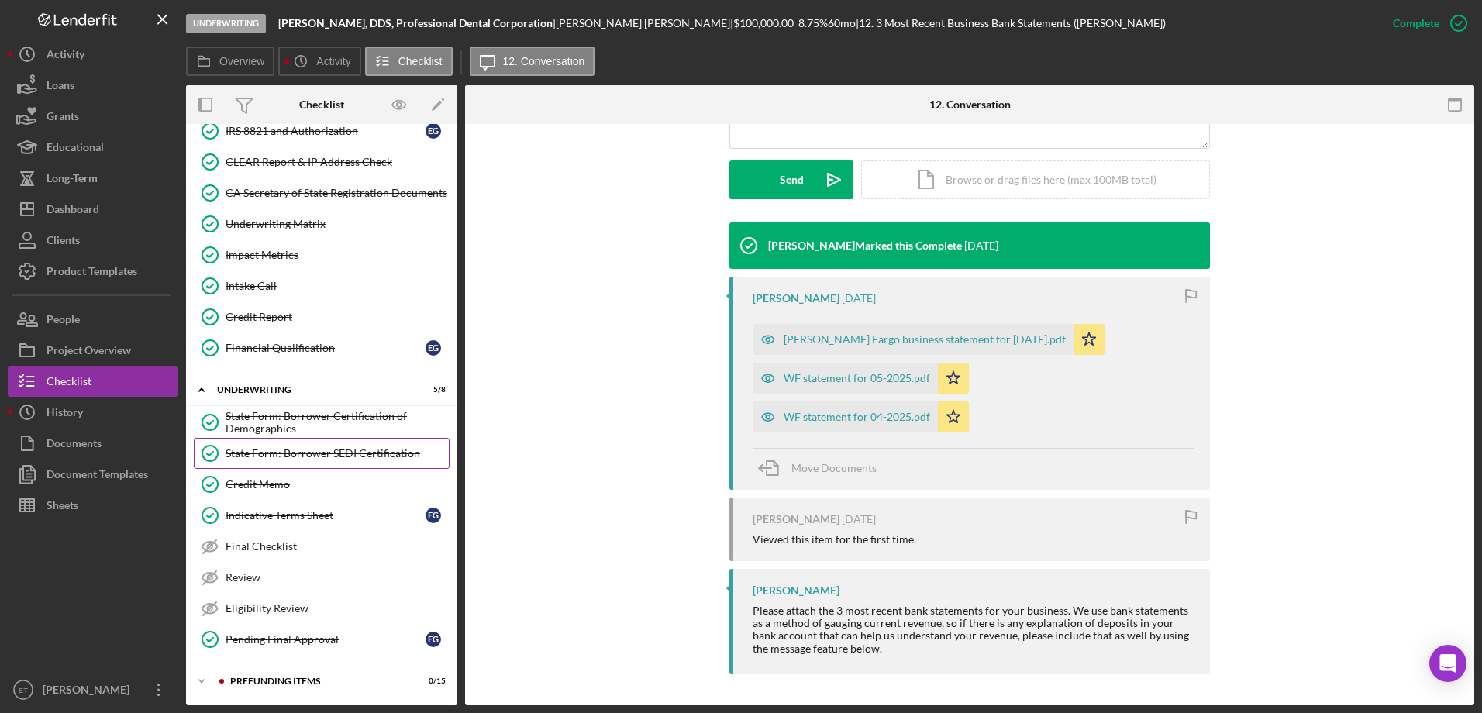
click at [298, 455] on div "State Form: Borrower SEDI Certification" at bounding box center [337, 453] width 223 height 12
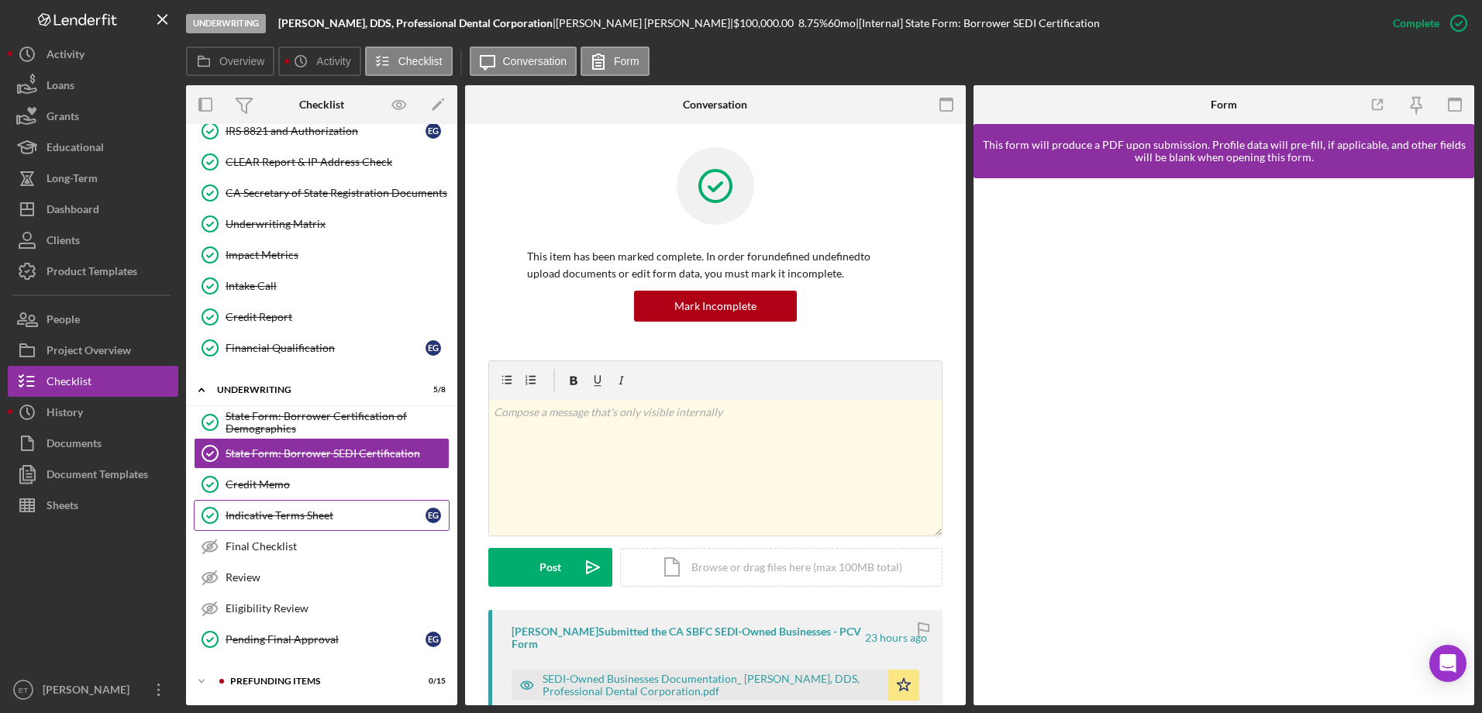
click at [310, 521] on div "Indicative Terms Sheet" at bounding box center [326, 515] width 200 height 12
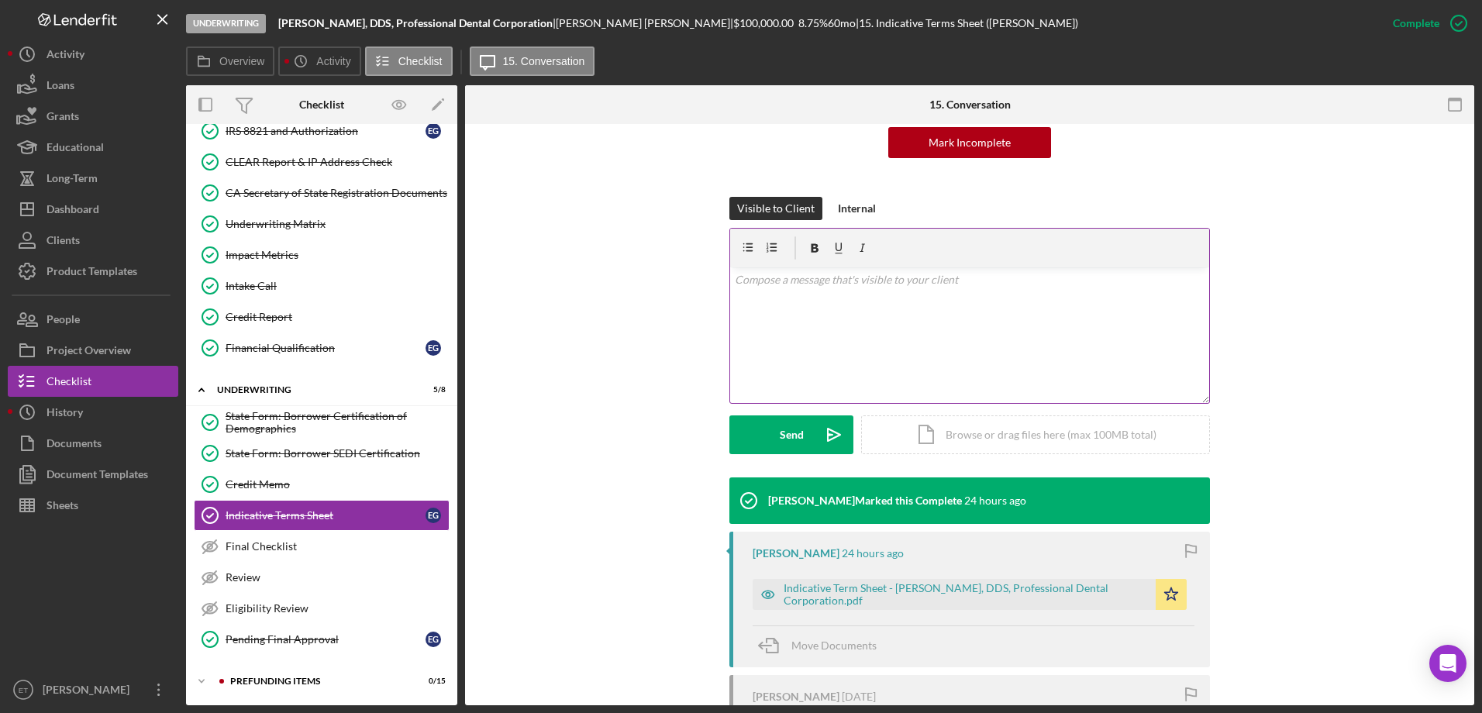
scroll to position [303, 0]
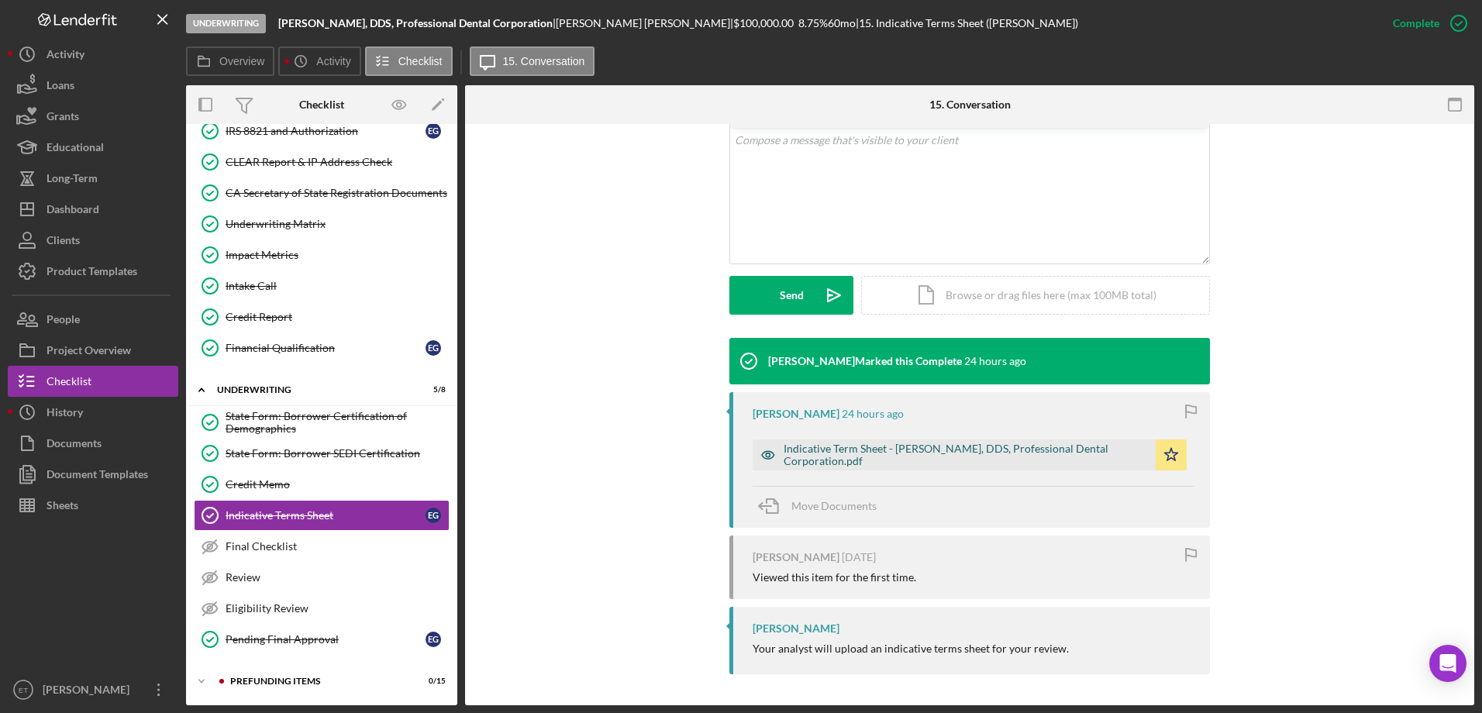
click at [896, 454] on div "Indicative Term Sheet - [PERSON_NAME], DDS, Professional Dental Corporation.pdf" at bounding box center [966, 455] width 364 height 25
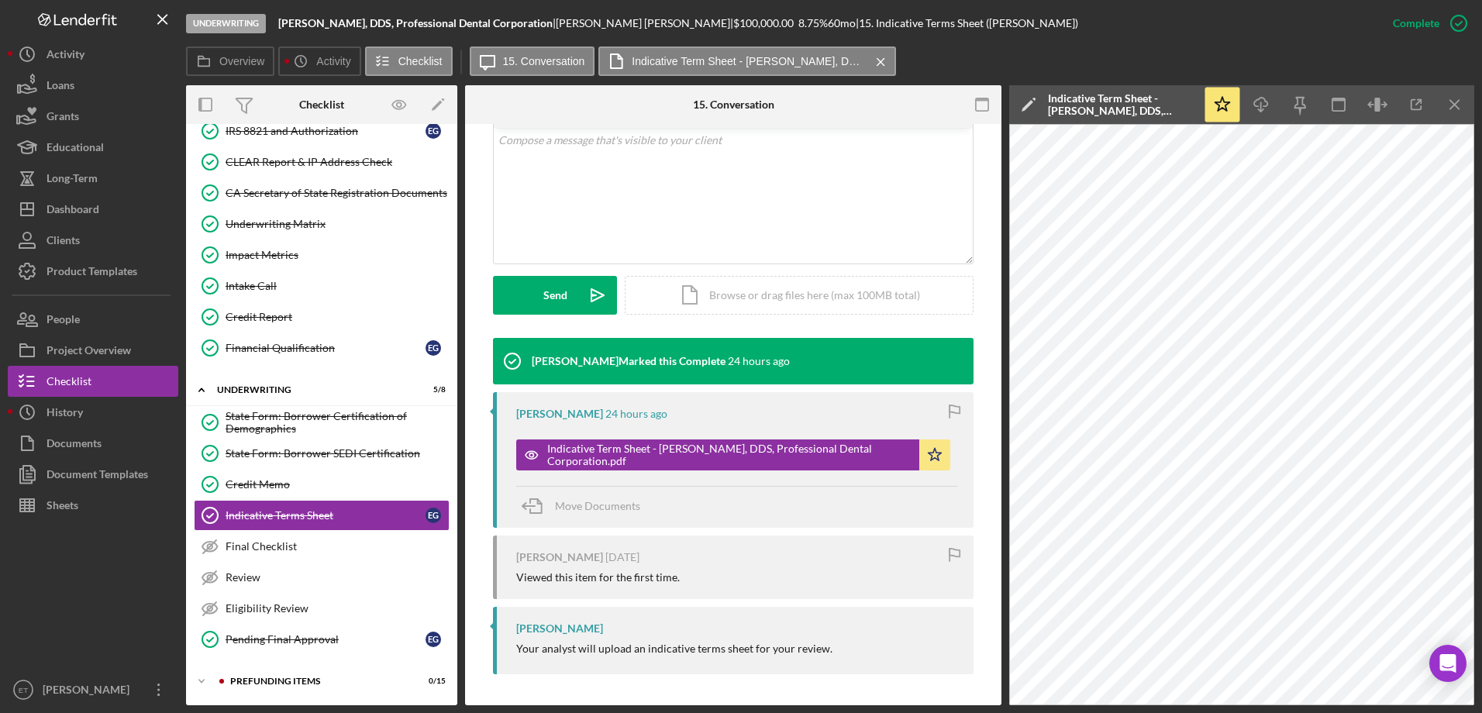
click at [794, 585] on div "Ekaterina Galina 2 weeks ago Viewed this item for the first time." at bounding box center [733, 568] width 481 height 64
drag, startPoint x: 794, startPoint y: 585, endPoint x: 658, endPoint y: 574, distance: 136.1
click at [658, 574] on div "Ekaterina Galina 2 weeks ago Viewed this item for the first time." at bounding box center [733, 568] width 481 height 64
click at [658, 574] on div "Viewed this item for the first time." at bounding box center [598, 577] width 164 height 12
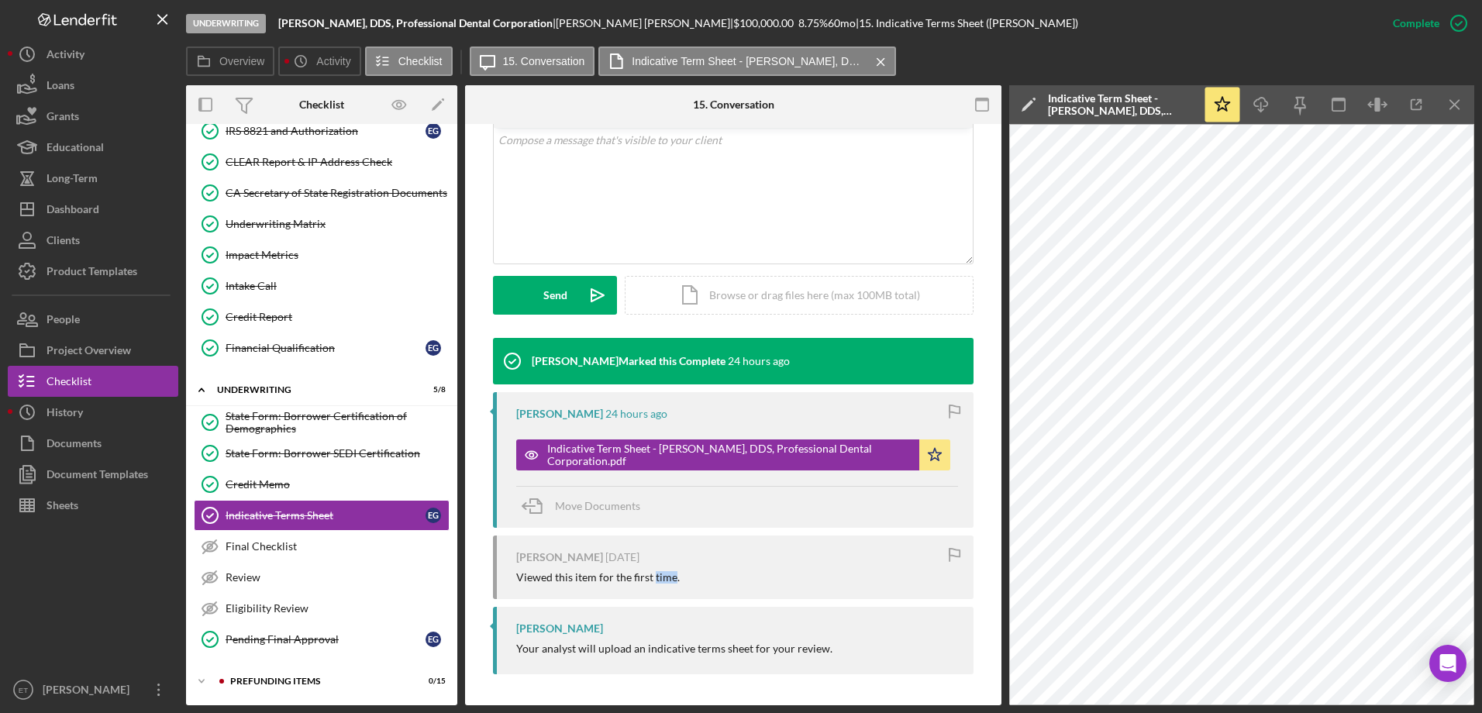
click at [658, 574] on div "Viewed this item for the first time." at bounding box center [598, 577] width 164 height 12
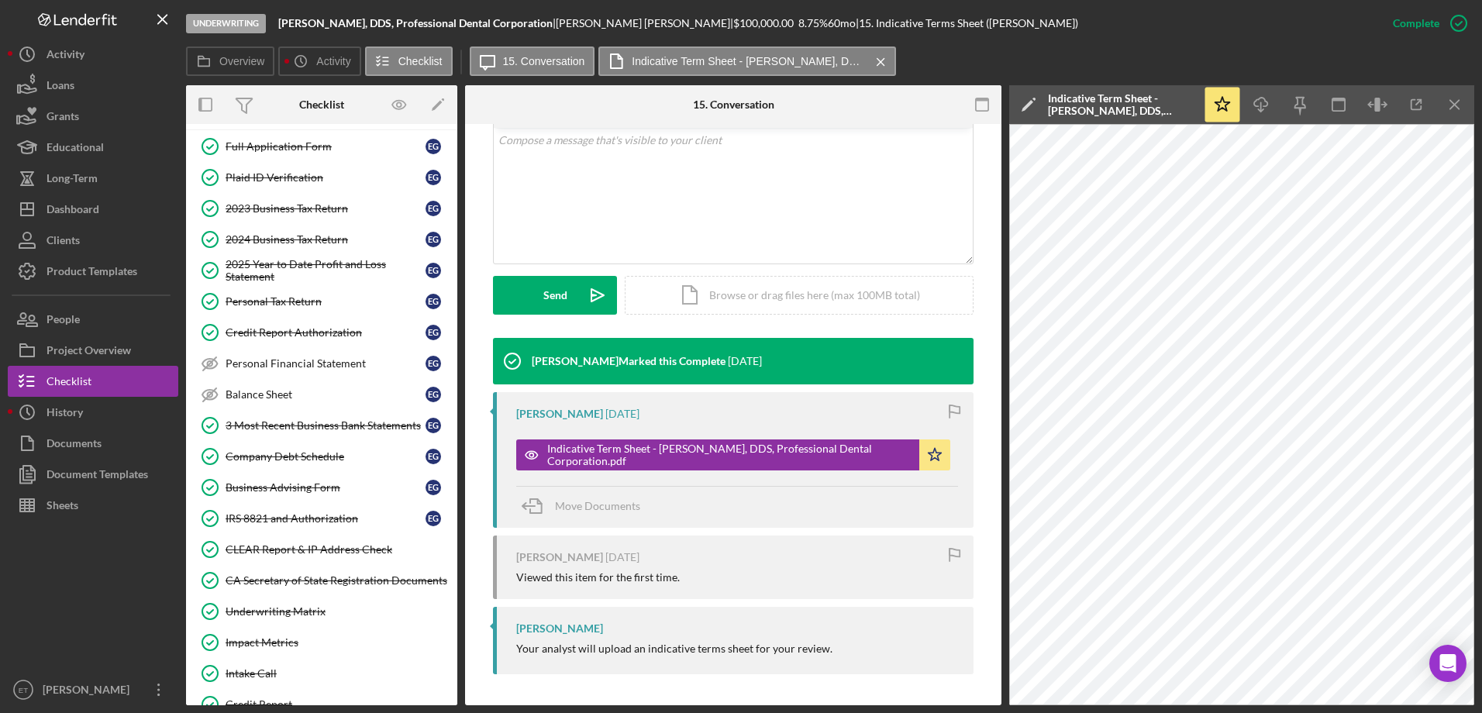
scroll to position [0, 0]
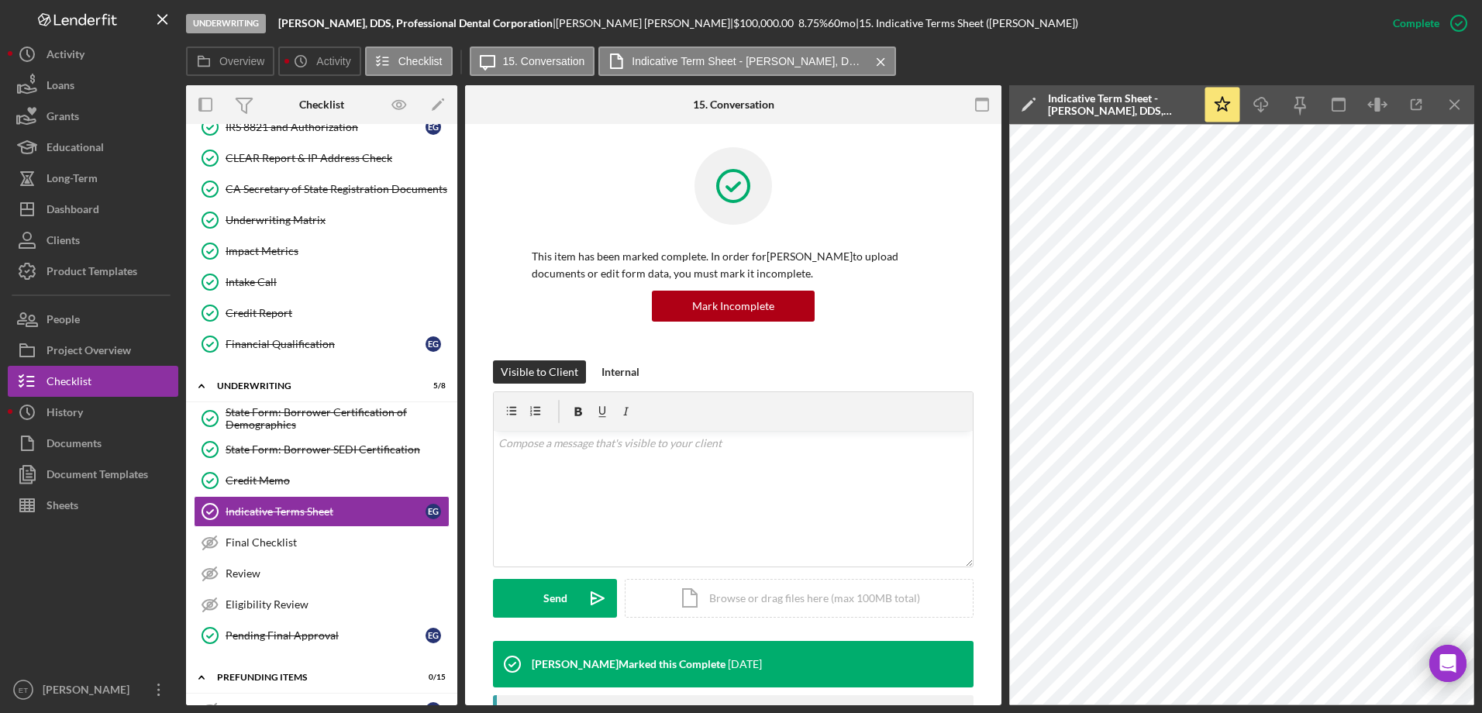
scroll to position [276, 0]
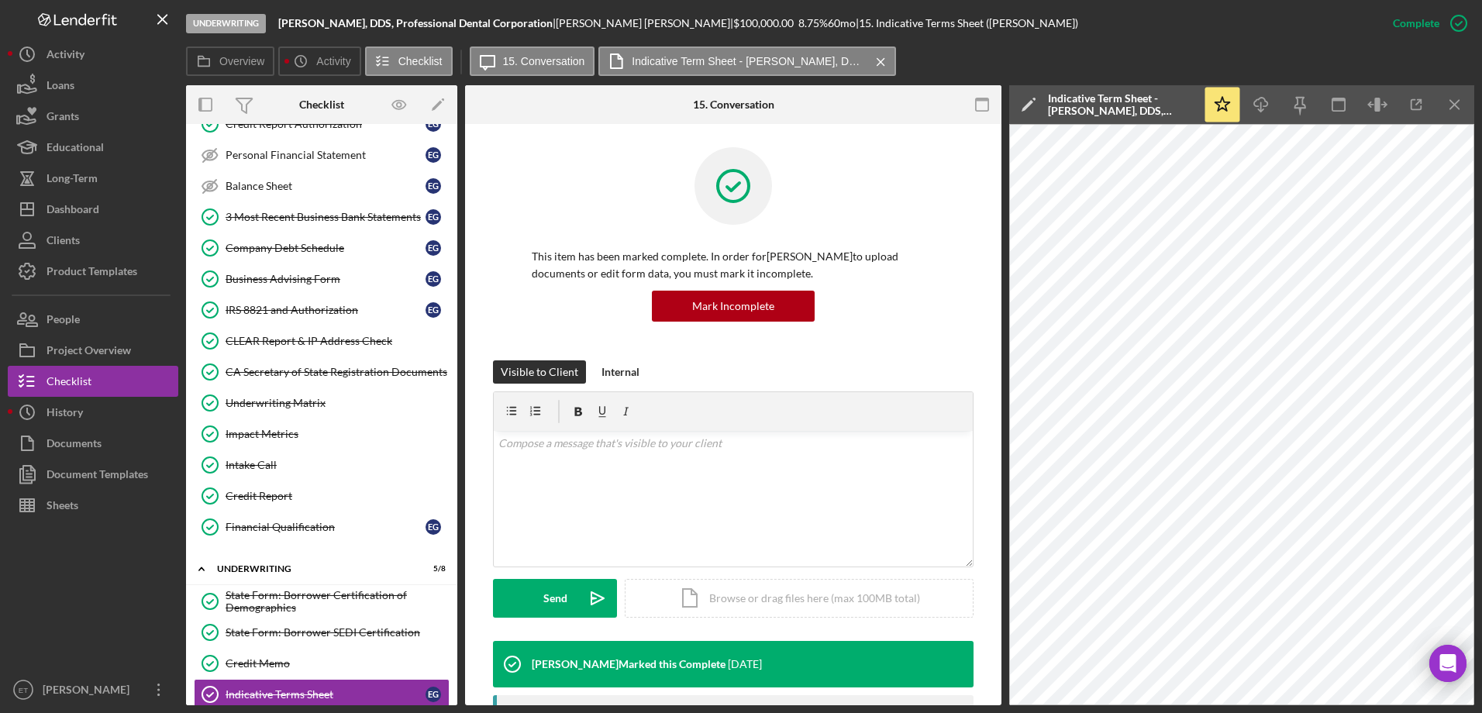
click at [118, 29] on div "Logo-Reversed Created with Sketch. Icon/Menu Close" at bounding box center [93, 19] width 171 height 39
